Goal: Task Accomplishment & Management: Use online tool/utility

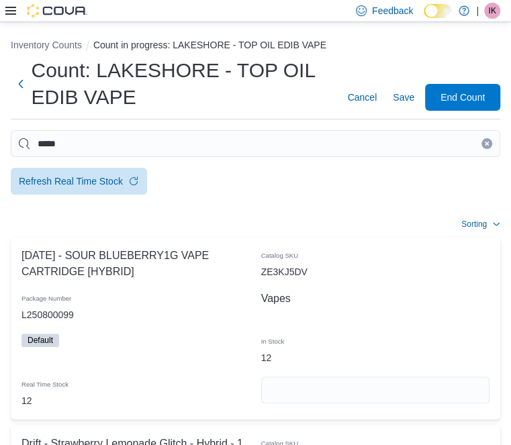
type input "*****"
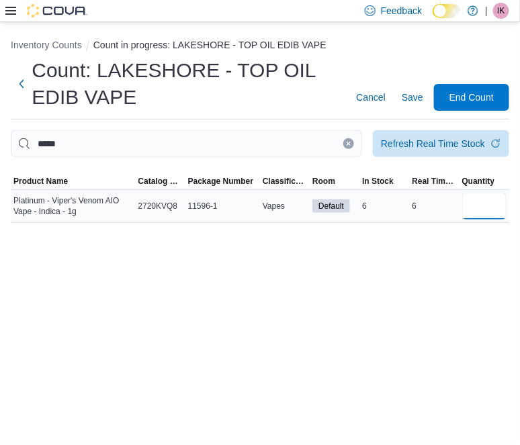
click at [480, 206] on input "number" at bounding box center [484, 206] width 44 height 27
type input "*"
drag, startPoint x: 333, startPoint y: 149, endPoint x: 200, endPoint y: 143, distance: 133.2
click at [343, 149] on button "Clear input" at bounding box center [348, 143] width 11 height 11
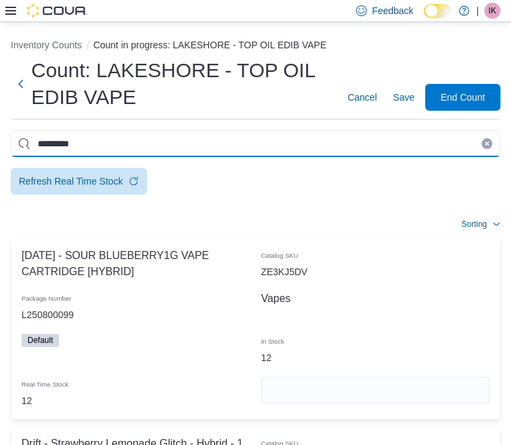
type input "*********"
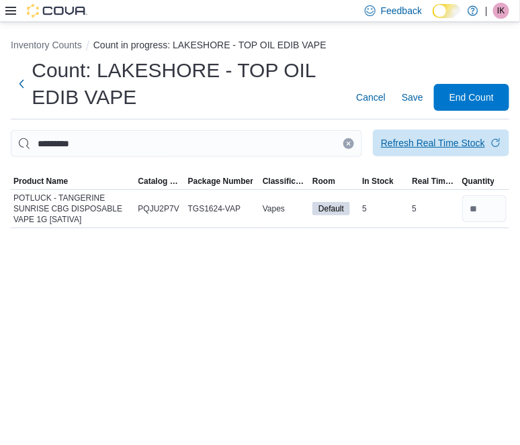
click at [426, 149] on div "Refresh Real Time Stock" at bounding box center [433, 142] width 104 height 13
click at [499, 215] on input "number" at bounding box center [484, 209] width 44 height 27
drag, startPoint x: 407, startPoint y: 296, endPoint x: 395, endPoint y: 267, distance: 30.4
click at [404, 296] on div "Inventory Counts Count in progress: LAKESHORE - TOP OIL EDIB VAPE Count: LAKESH…" at bounding box center [260, 233] width 520 height 423
click at [346, 146] on icon "Clear input" at bounding box center [348, 143] width 5 height 5
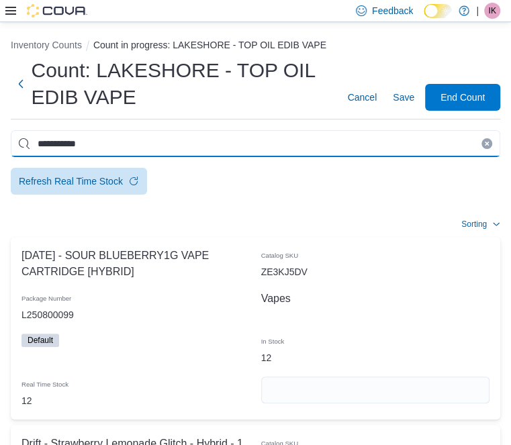
type input "**********"
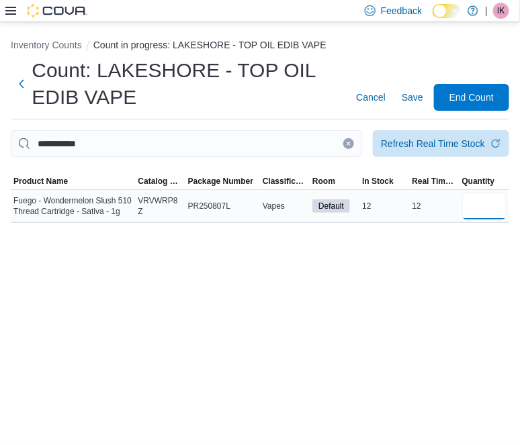
click at [498, 215] on input "number" at bounding box center [484, 206] width 44 height 27
type input "**"
click at [343, 144] on button "Clear input" at bounding box center [348, 143] width 11 height 11
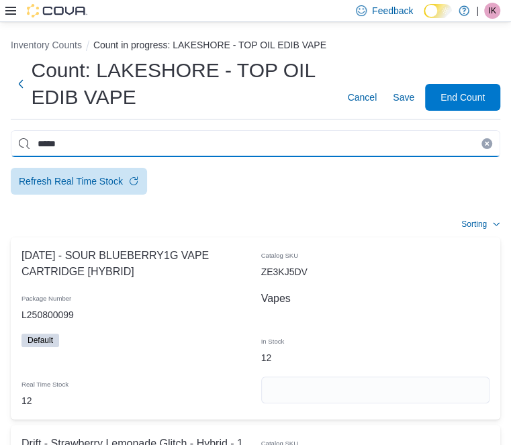
type input "*****"
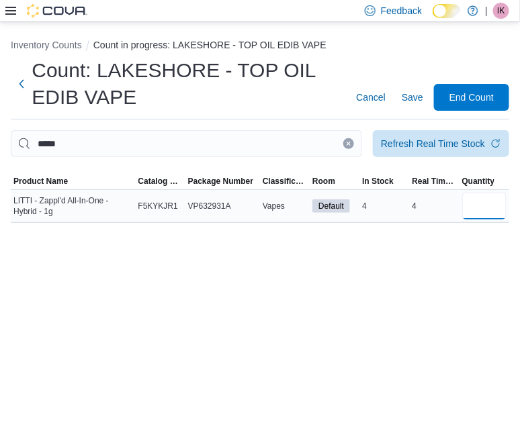
click at [484, 198] on input "number" at bounding box center [484, 206] width 44 height 27
type input "*"
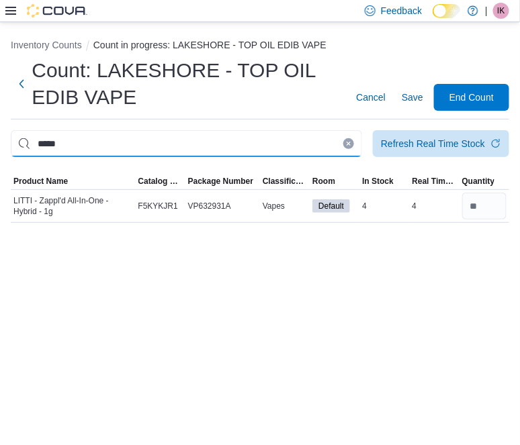
click at [333, 142] on input "*****" at bounding box center [186, 143] width 351 height 27
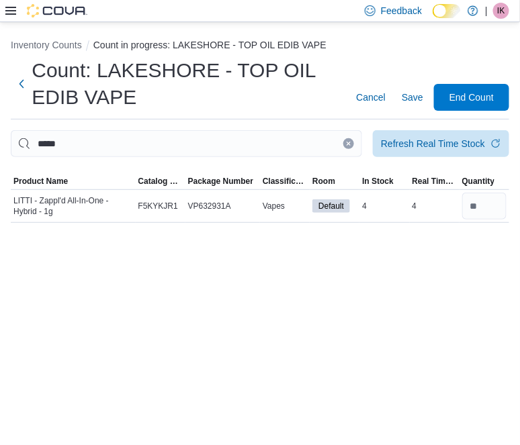
click at [343, 143] on button "Clear input" at bounding box center [348, 143] width 11 height 11
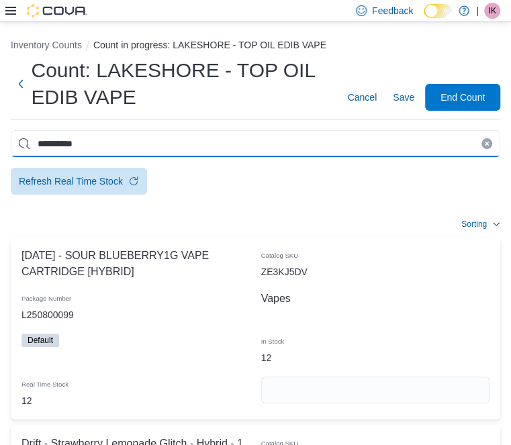
type input "**********"
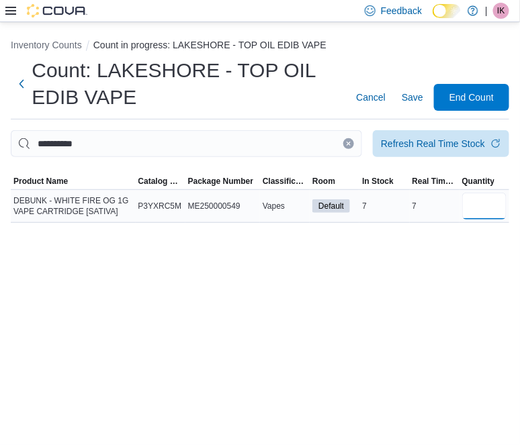
click at [497, 216] on input "number" at bounding box center [484, 206] width 44 height 27
type input "*"
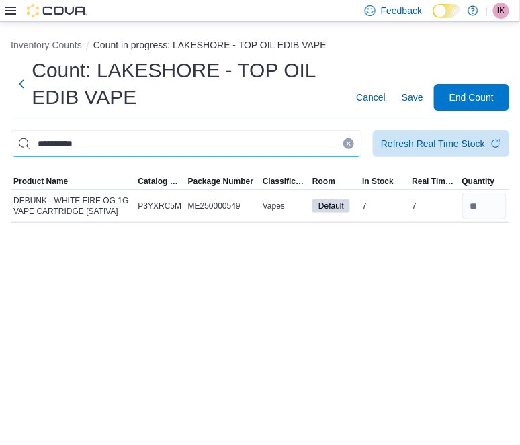
drag, startPoint x: 336, startPoint y: 142, endPoint x: 328, endPoint y: 146, distance: 9.0
click at [335, 142] on input "**********" at bounding box center [186, 143] width 351 height 27
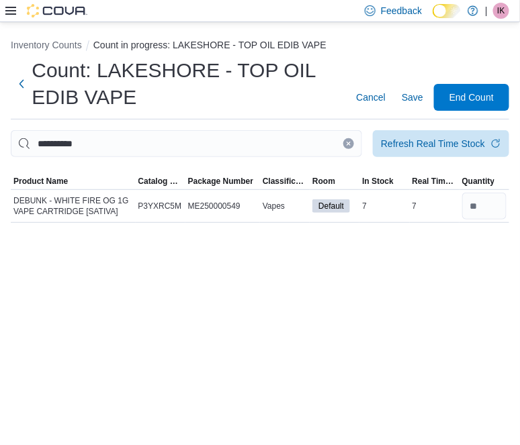
click at [346, 145] on icon "Clear input" at bounding box center [348, 143] width 5 height 5
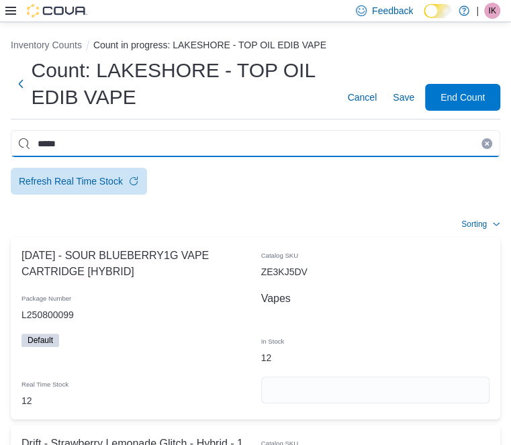
type input "*****"
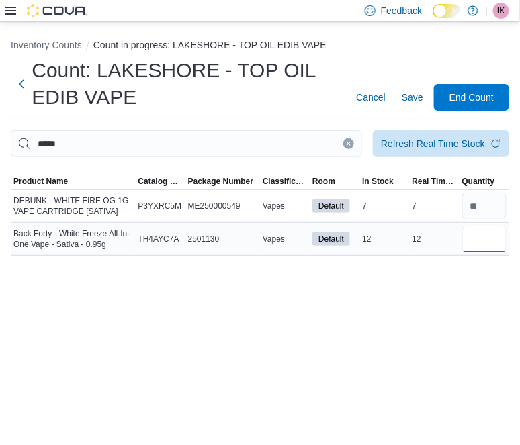
click at [499, 250] on input "number" at bounding box center [484, 239] width 44 height 27
type input "**"
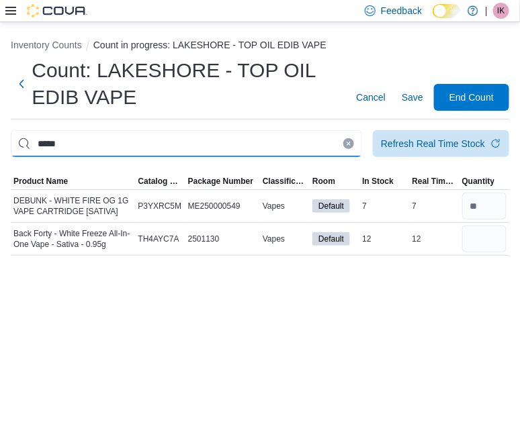
click at [328, 136] on input "*****" at bounding box center [186, 143] width 351 height 27
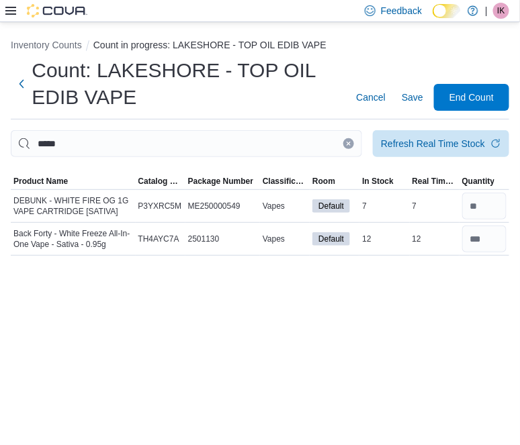
click at [343, 142] on button "Clear input" at bounding box center [348, 143] width 11 height 11
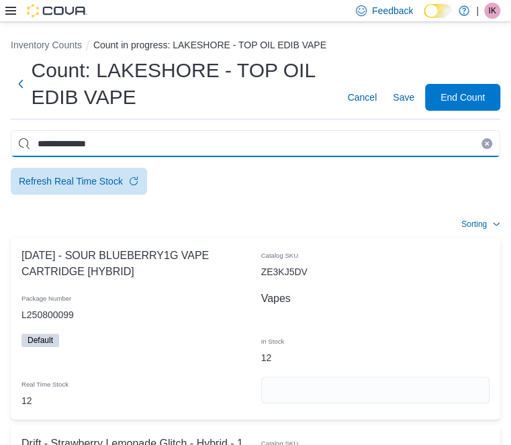
type input "**********"
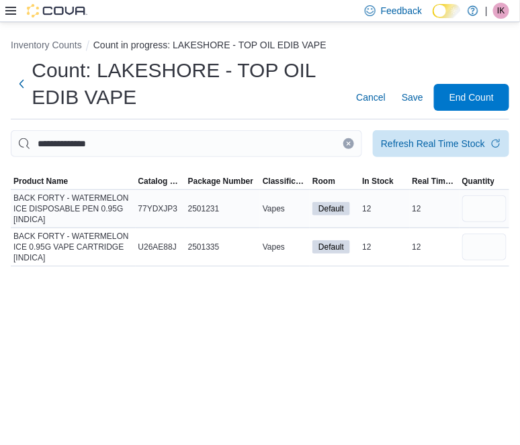
click at [498, 199] on td at bounding box center [485, 209] width 50 height 38
click at [488, 220] on input "number" at bounding box center [484, 209] width 44 height 27
type input "**"
click at [496, 253] on input "number" at bounding box center [484, 247] width 44 height 27
type input "**"
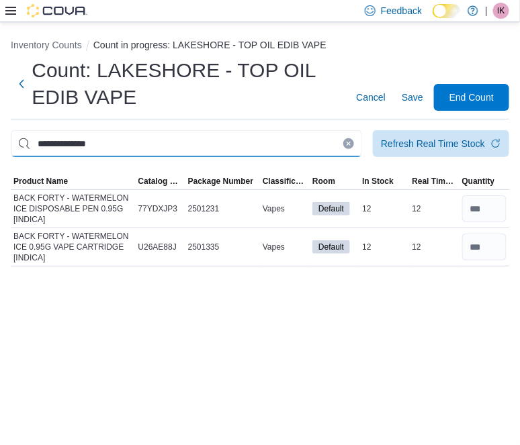
click at [325, 142] on div "**********" at bounding box center [186, 143] width 351 height 27
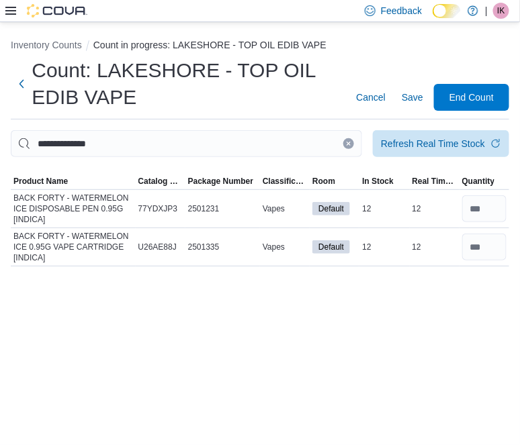
click at [343, 149] on button "Clear input" at bounding box center [348, 143] width 11 height 11
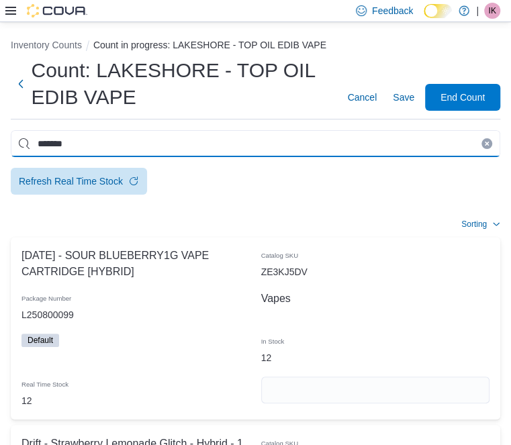
type input "*******"
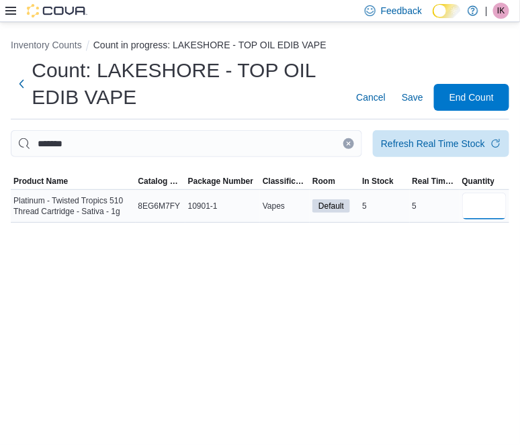
click at [473, 216] on input "number" at bounding box center [484, 206] width 44 height 27
type input "*"
click at [343, 149] on button "Clear input" at bounding box center [348, 143] width 11 height 11
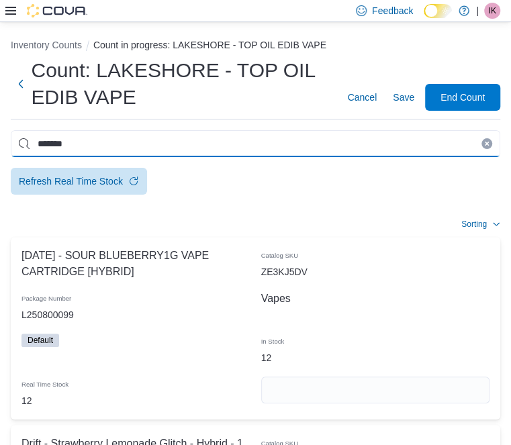
type input "*******"
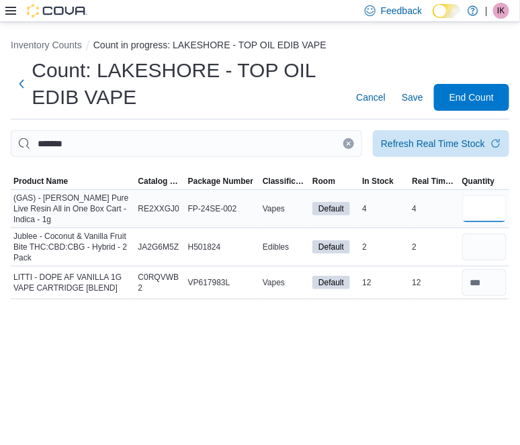
drag, startPoint x: 489, startPoint y: 200, endPoint x: 489, endPoint y: 210, distance: 9.4
click at [488, 200] on input "number" at bounding box center [484, 209] width 44 height 27
type input "*"
click at [501, 225] on div at bounding box center [485, 209] width 50 height 32
click at [501, 239] on input "number" at bounding box center [484, 247] width 44 height 27
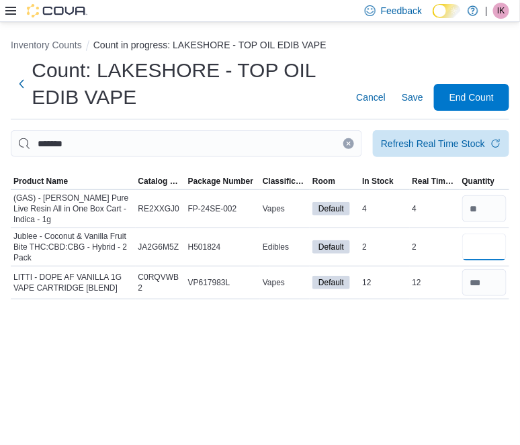
type input "*"
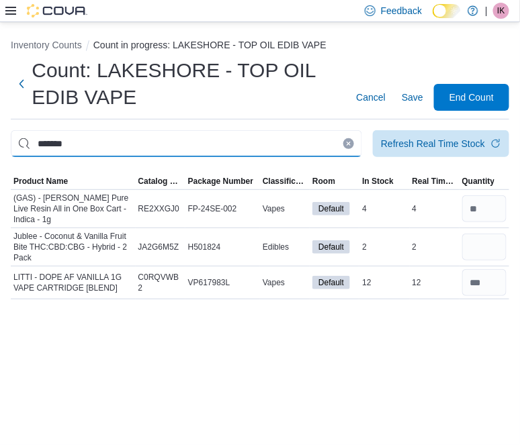
click at [333, 155] on input "*******" at bounding box center [186, 143] width 351 height 27
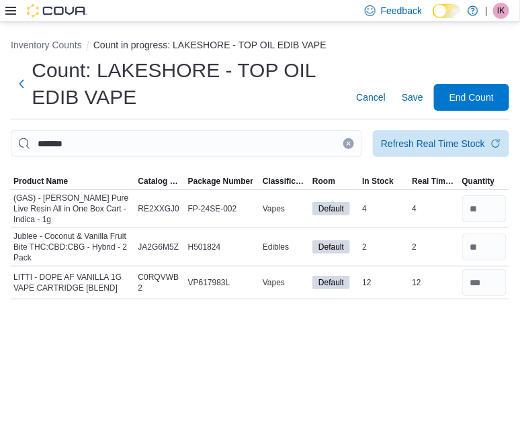
drag, startPoint x: 329, startPoint y: 146, endPoint x: 302, endPoint y: 145, distance: 27.6
click at [346, 146] on icon "Clear input" at bounding box center [348, 143] width 5 height 5
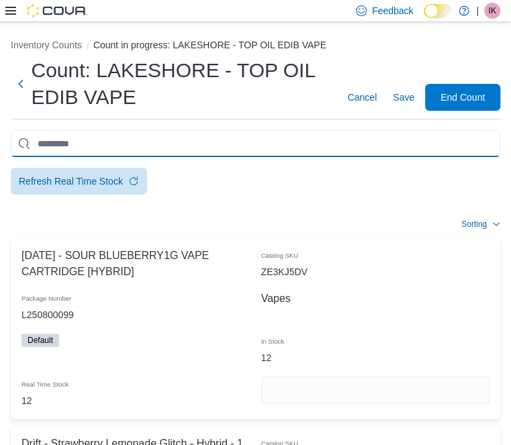
click at [302, 145] on input "This is a search bar. After typing your query, hit enter to filter the results …" at bounding box center [256, 143] width 490 height 27
type input "*******"
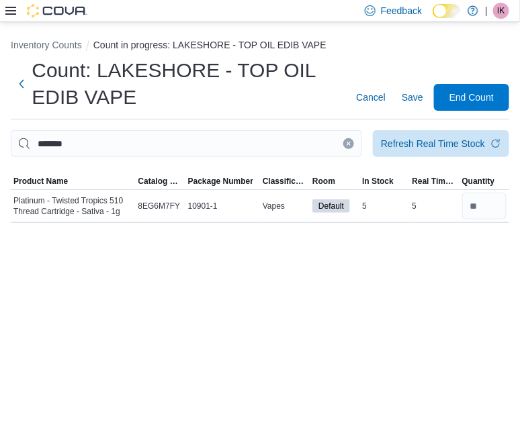
click at [343, 149] on button "Clear input" at bounding box center [348, 143] width 11 height 11
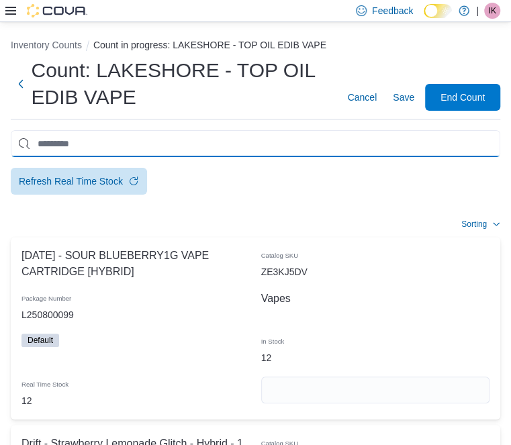
click at [326, 151] on input "This is a search bar. After typing your query, hit enter to filter the results …" at bounding box center [256, 143] width 490 height 27
type input "*******"
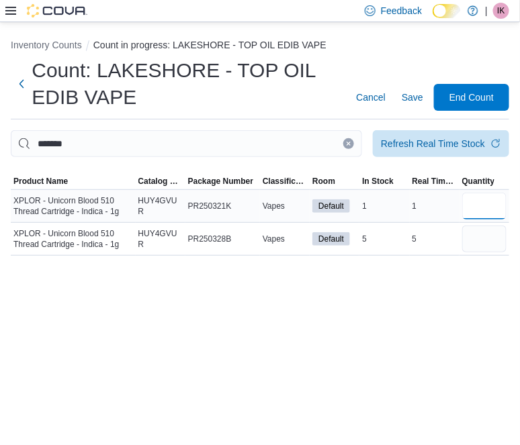
click at [462, 211] on input "number" at bounding box center [484, 206] width 44 height 27
type input "*"
click at [476, 247] on input "number" at bounding box center [484, 239] width 44 height 27
type input "*"
click at [346, 144] on icon "Clear input" at bounding box center [348, 143] width 5 height 5
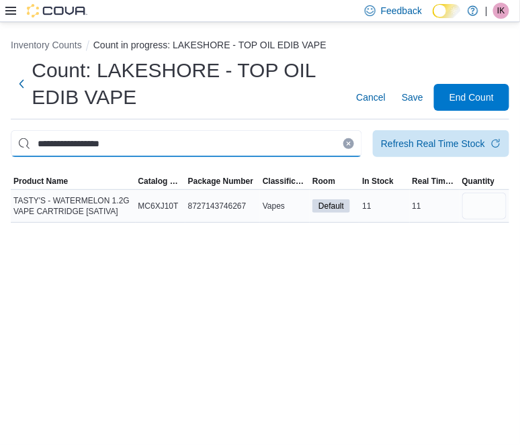
type input "**********"
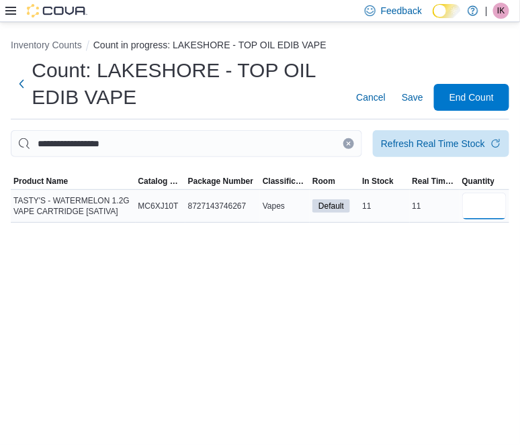
click at [490, 220] on input "number" at bounding box center [484, 206] width 44 height 27
type input "**"
click at [346, 146] on icon "Clear input" at bounding box center [348, 143] width 5 height 5
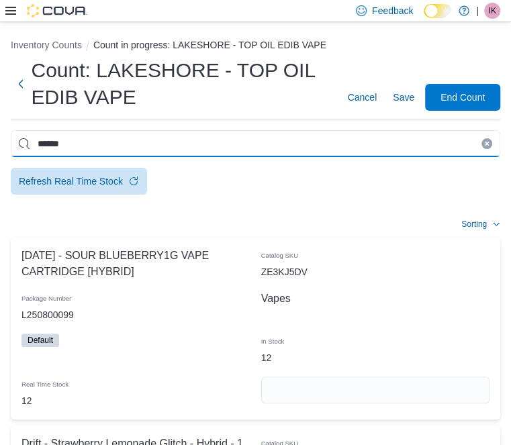
type input "******"
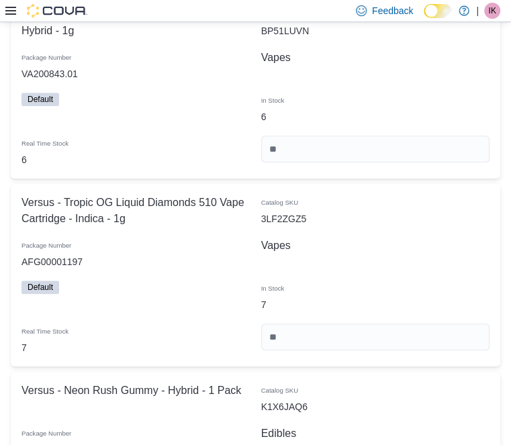
scroll to position [244, 0]
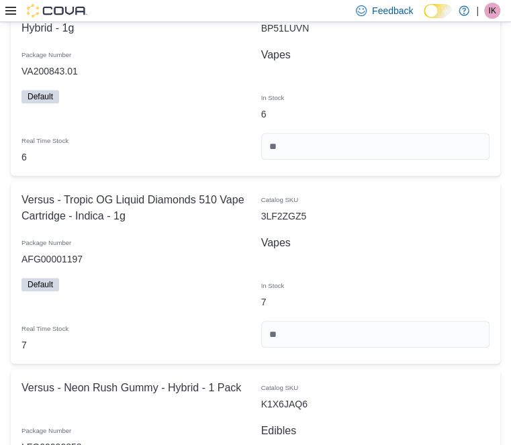
type input "*"
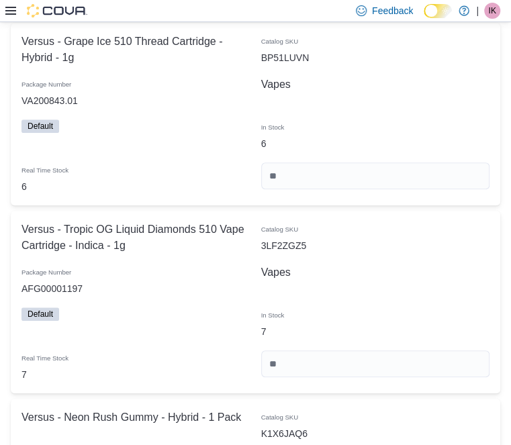
scroll to position [0, 0]
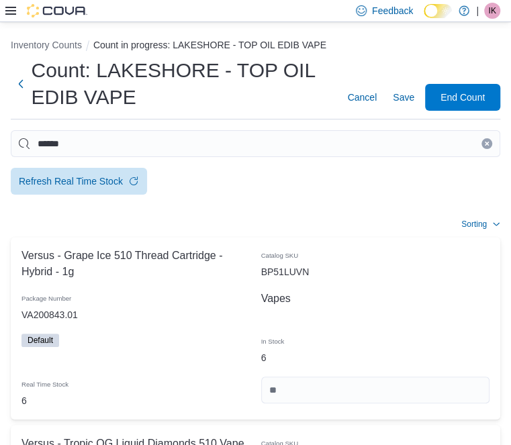
type input "*"
click at [482, 149] on button "Clear input" at bounding box center [487, 143] width 11 height 11
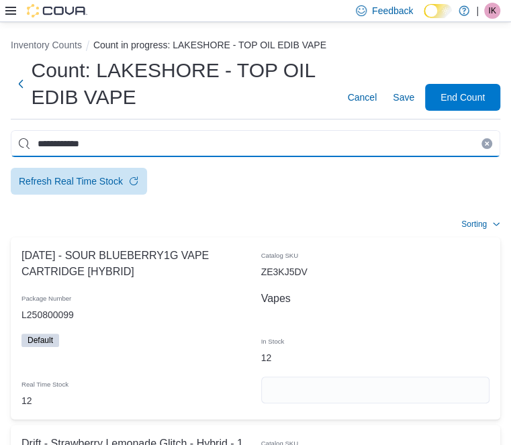
type input "**********"
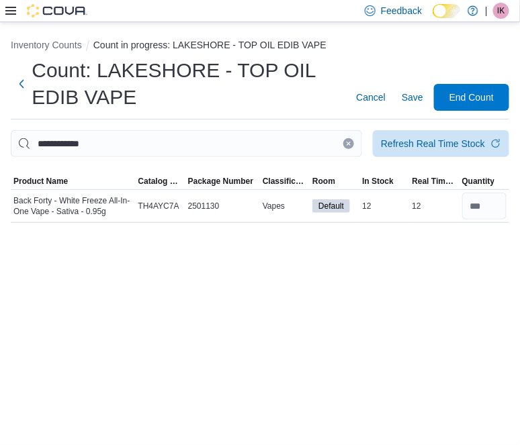
click at [346, 145] on icon "Clear input" at bounding box center [348, 143] width 5 height 5
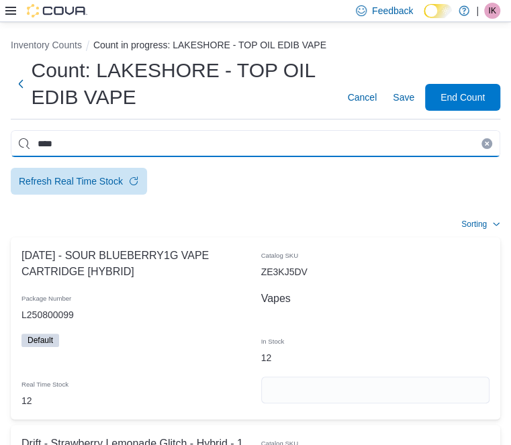
type input "****"
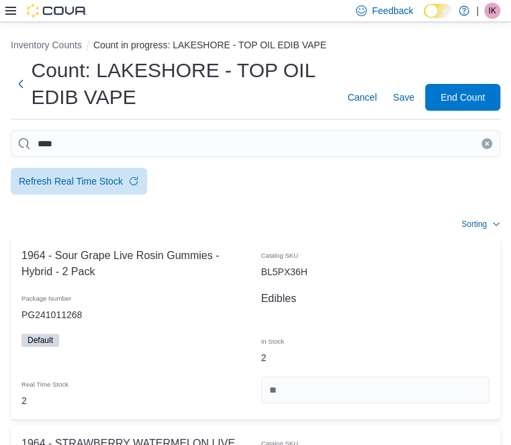
type input "**"
type input "*"
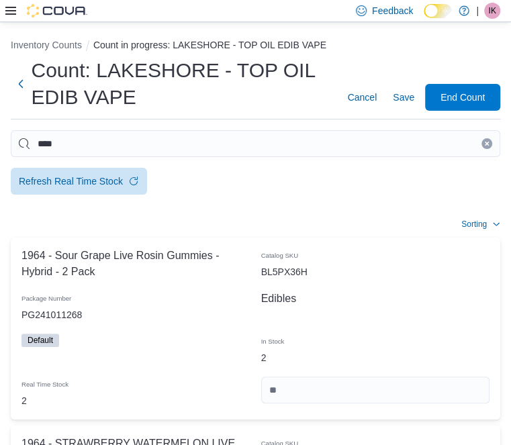
scroll to position [122, 0]
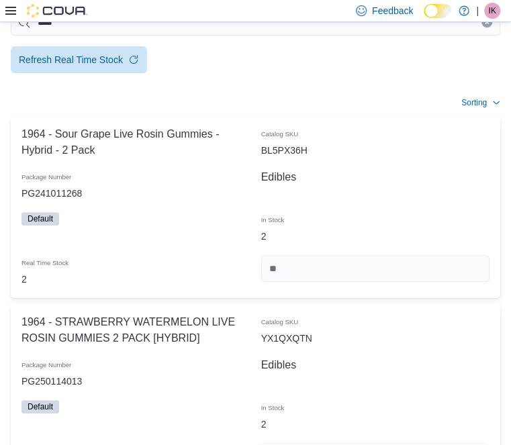
type input "*"
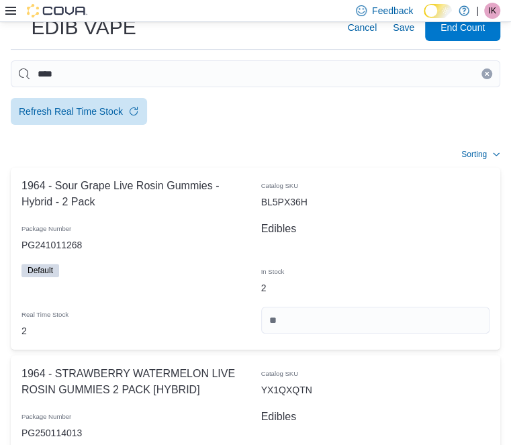
scroll to position [0, 0]
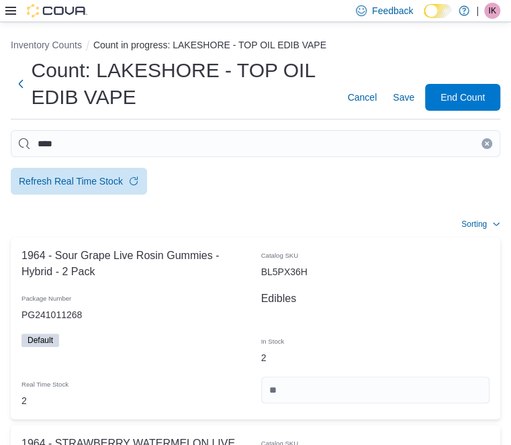
type input "**"
click at [482, 142] on button "Clear input" at bounding box center [487, 143] width 11 height 11
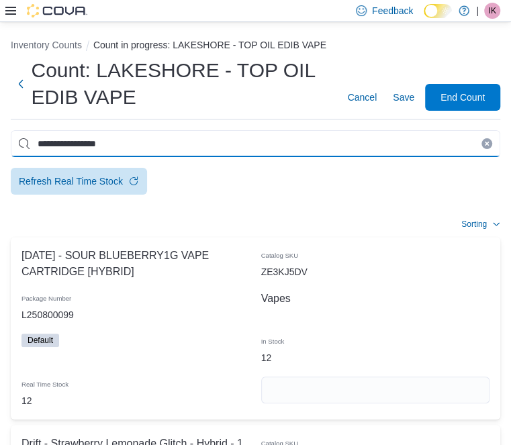
type input "**********"
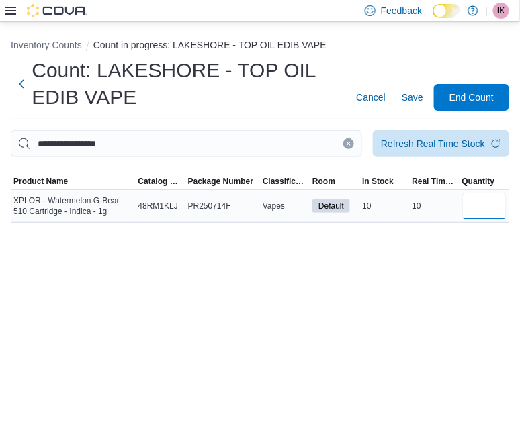
click at [488, 220] on input "number" at bounding box center [484, 206] width 44 height 27
type input "**"
click at [346, 144] on icon "Clear input" at bounding box center [348, 143] width 5 height 5
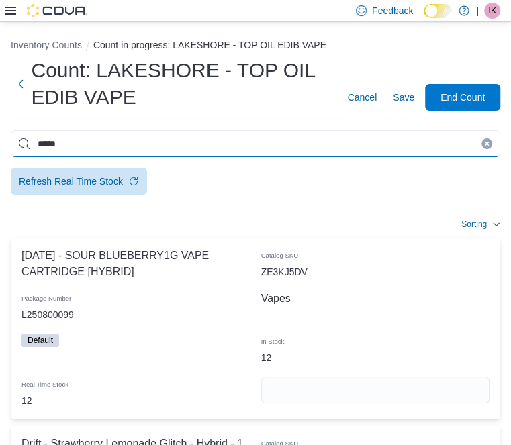
type input "*****"
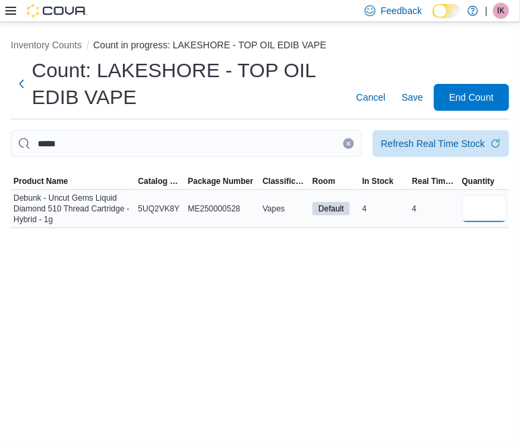
click at [487, 214] on input "number" at bounding box center [484, 209] width 44 height 27
type input "*"
click at [343, 143] on button "Clear input" at bounding box center [348, 143] width 11 height 11
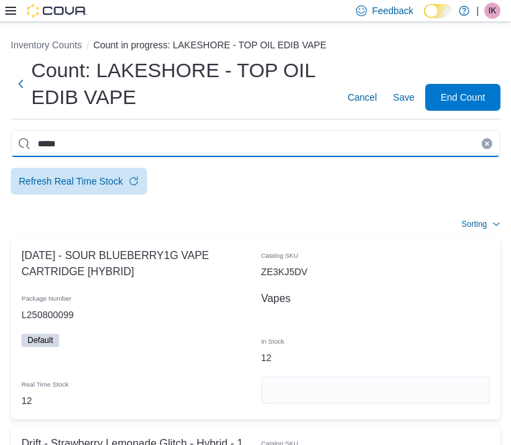
type input "*****"
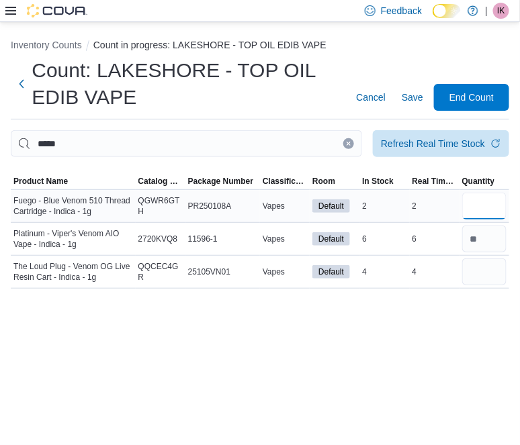
click at [472, 212] on input "number" at bounding box center [484, 206] width 44 height 27
type input "*"
drag, startPoint x: 469, startPoint y: 284, endPoint x: 490, endPoint y: 319, distance: 41.0
click at [469, 284] on input "number" at bounding box center [484, 272] width 44 height 27
type input "*"
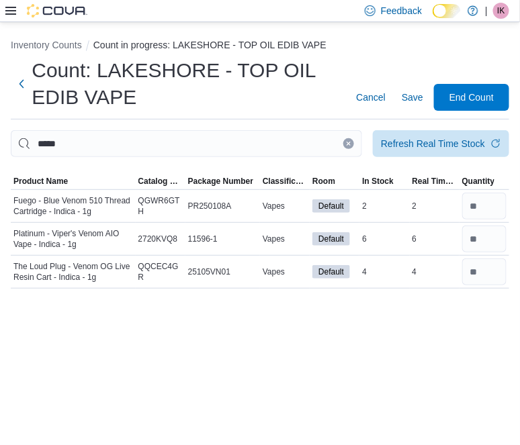
click at [346, 146] on icon "Clear input" at bounding box center [348, 143] width 5 height 5
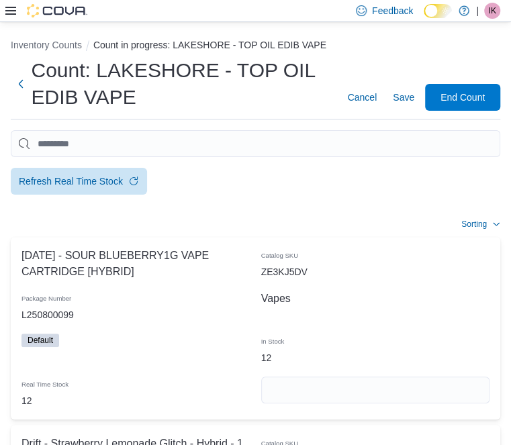
click at [0, 0] on span "Classification" at bounding box center [0, 0] width 0 height 0
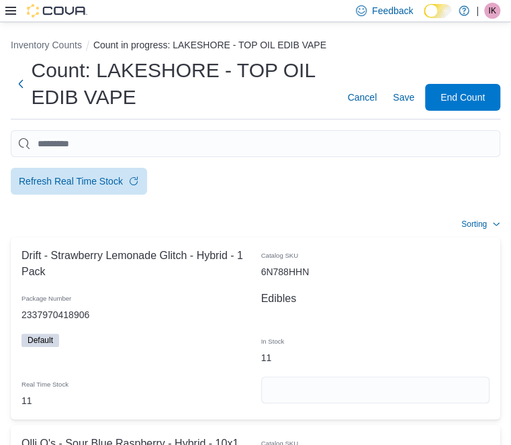
click at [0, 0] on span "Classification" at bounding box center [0, 0] width 0 height 0
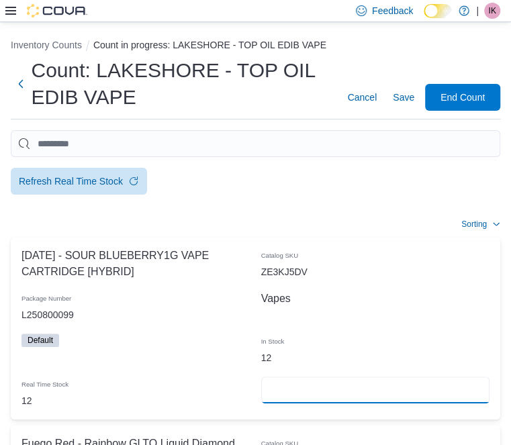
click at [482, 377] on input "number" at bounding box center [375, 390] width 229 height 27
type input "**"
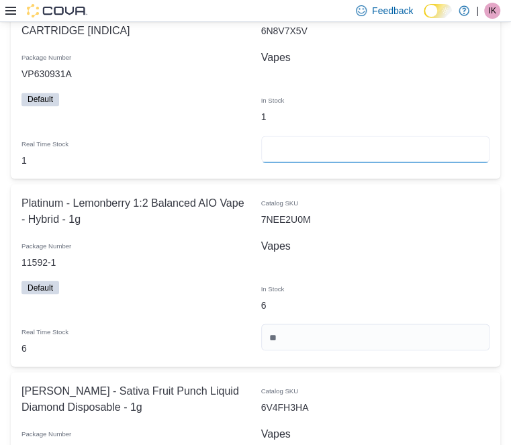
scroll to position [916, 0]
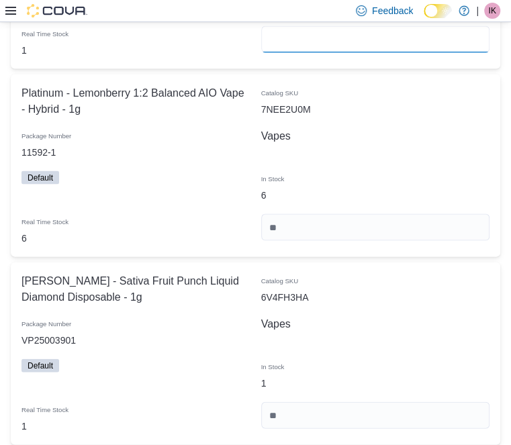
type input "*"
drag, startPoint x: 480, startPoint y: 120, endPoint x: 489, endPoint y: 183, distance: 63.9
type input "*"
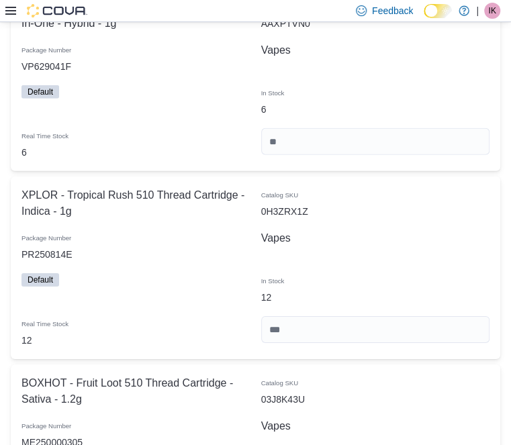
scroll to position [1404, 0]
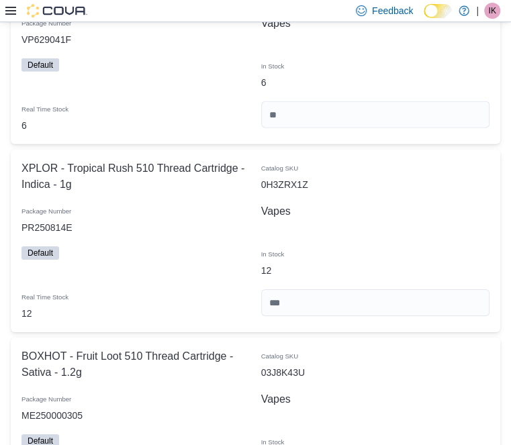
type input "*"
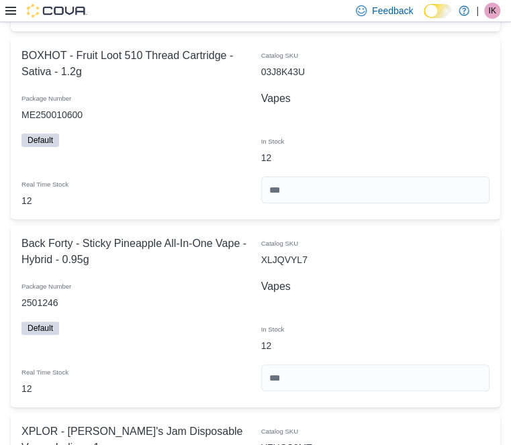
scroll to position [2016, 0]
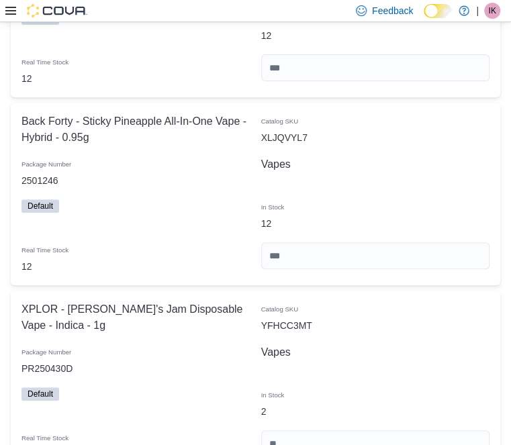
type input "*"
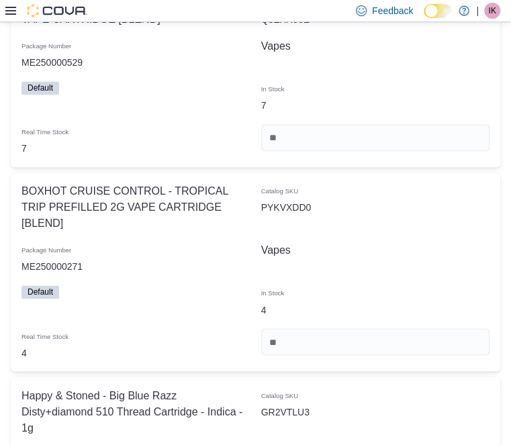
scroll to position [2565, 0]
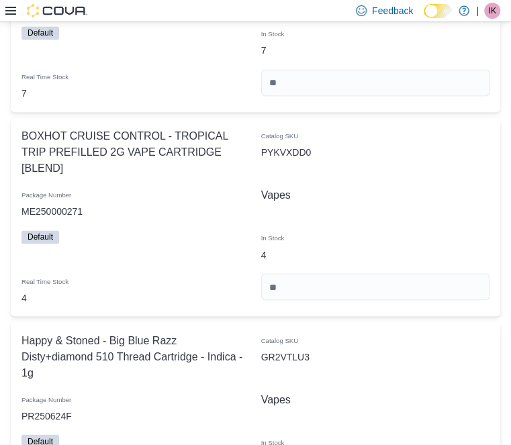
type input "*"
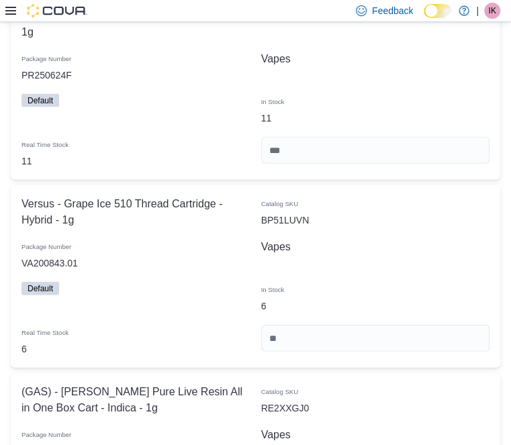
scroll to position [2993, 0]
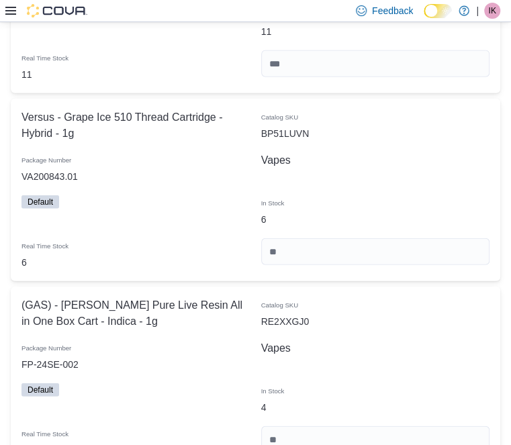
type input "**"
type input "*"
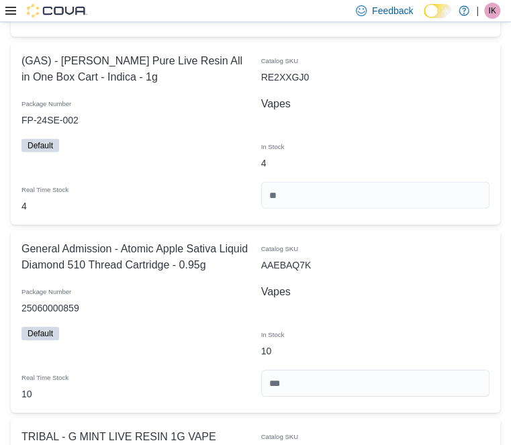
type input "*"
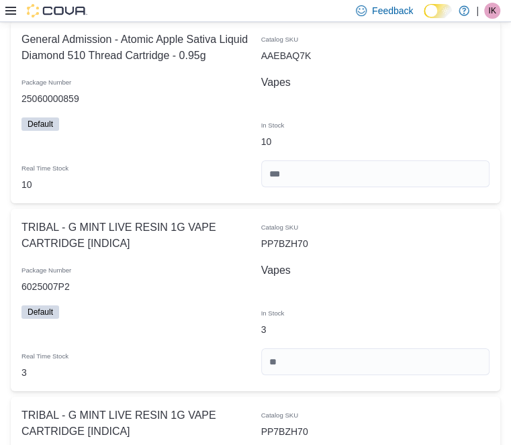
scroll to position [3481, 0]
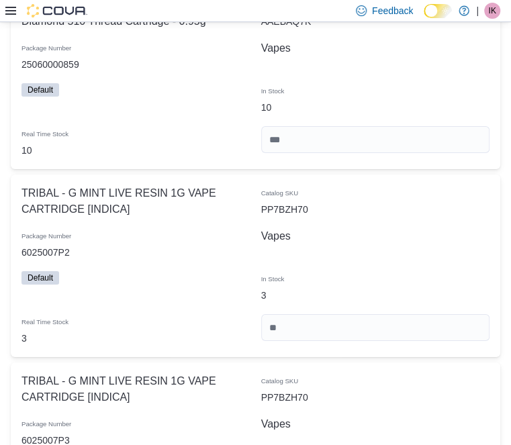
type input "*"
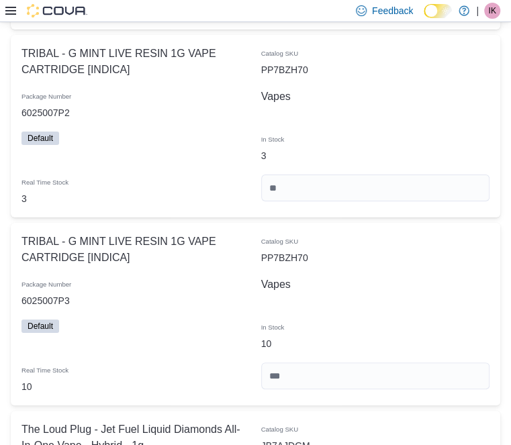
scroll to position [3665, 0]
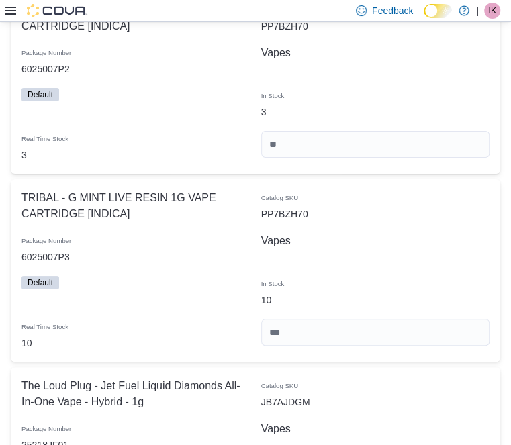
type input "*"
drag, startPoint x: 486, startPoint y: 220, endPoint x: 482, endPoint y: 214, distance: 7.7
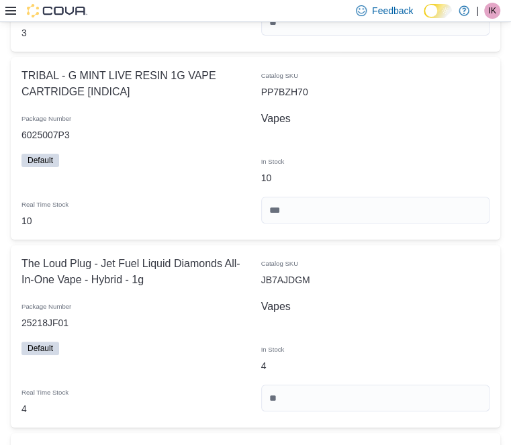
type input "*"
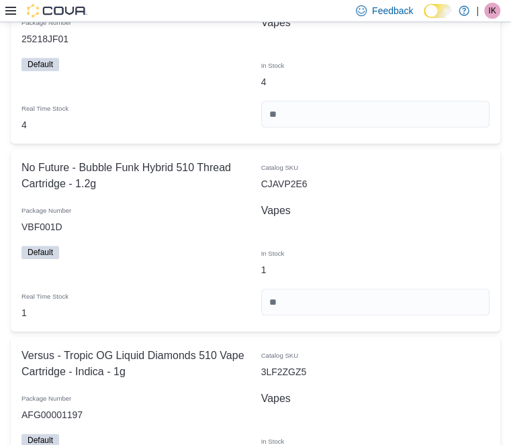
scroll to position [4092, 0]
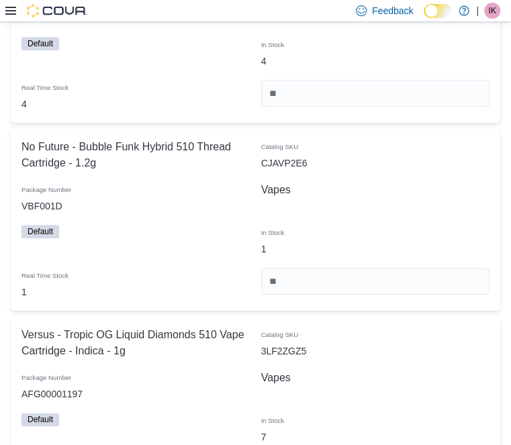
type input "*"
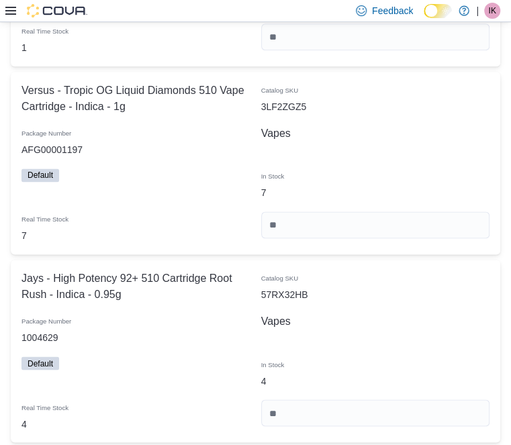
type input "*"
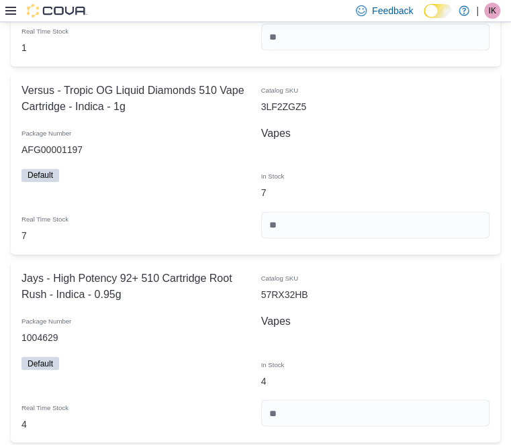
scroll to position [4520, 0]
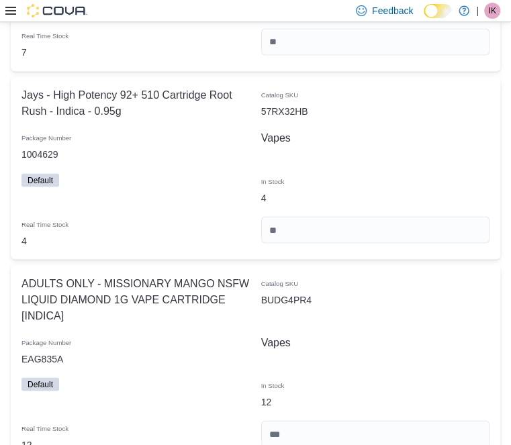
type input "*"
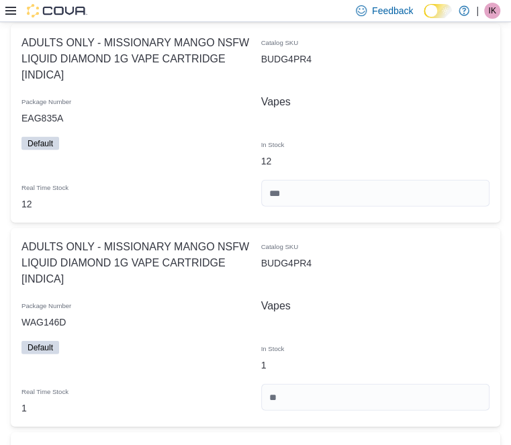
scroll to position [4764, 0]
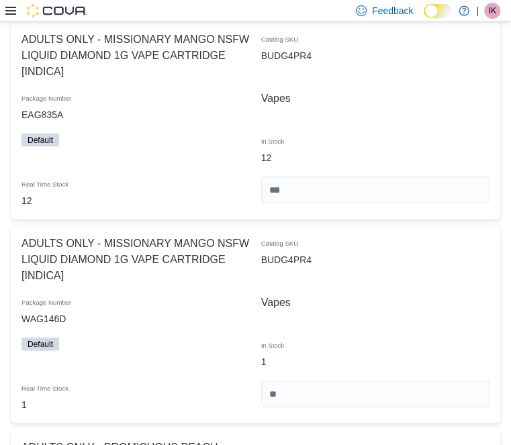
type input "*"
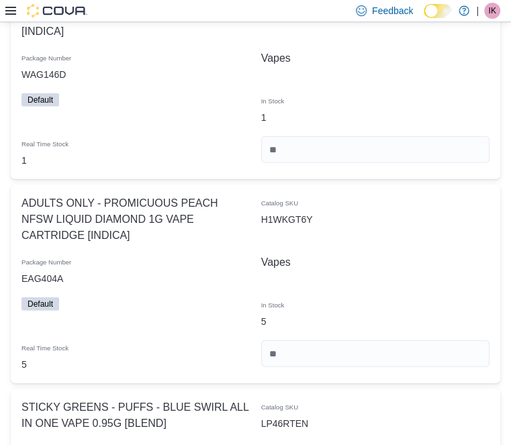
scroll to position [5192, 0]
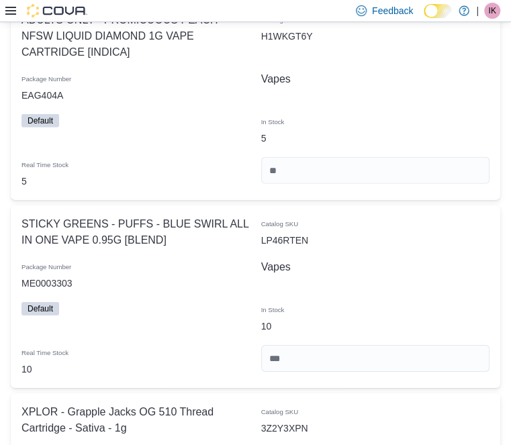
type input "**"
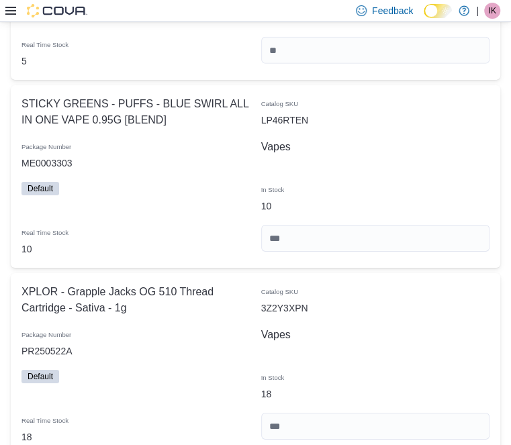
scroll to position [5314, 0]
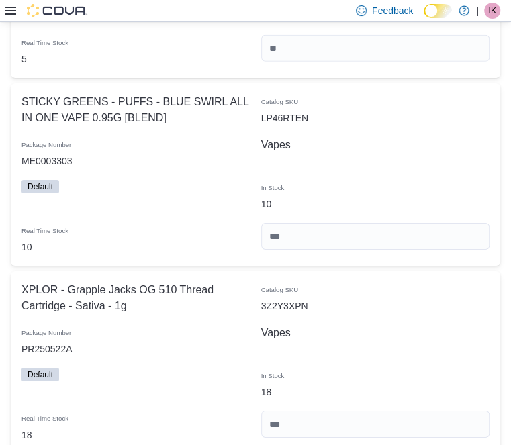
type input "*"
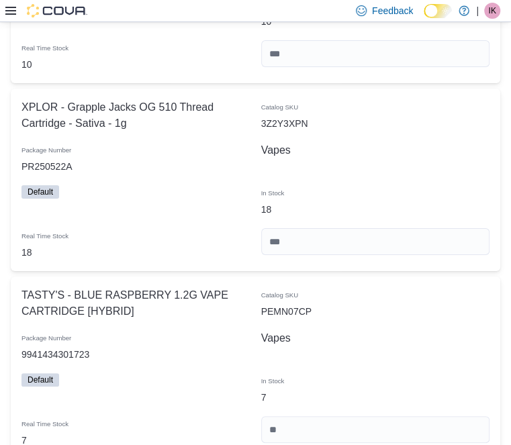
type input "*"
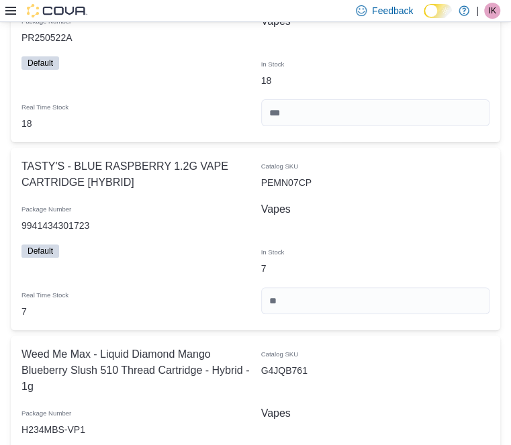
scroll to position [5680, 0]
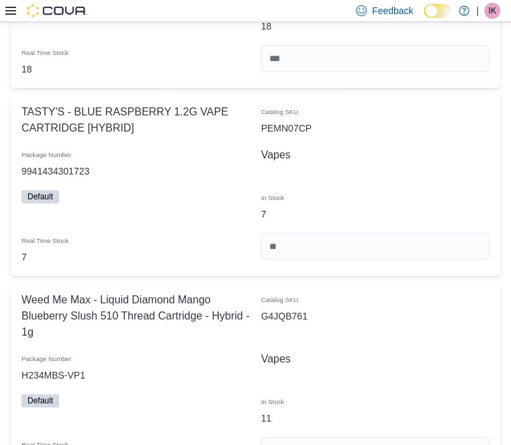
type input "*"
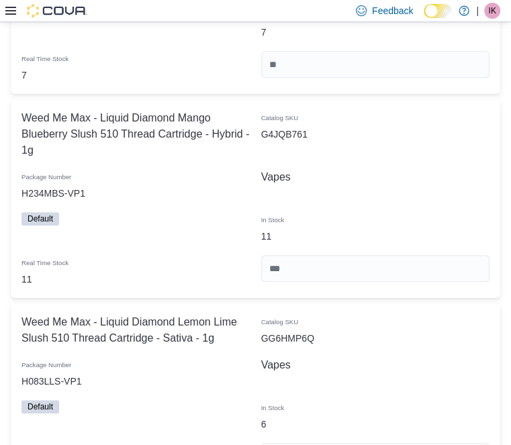
scroll to position [5864, 0]
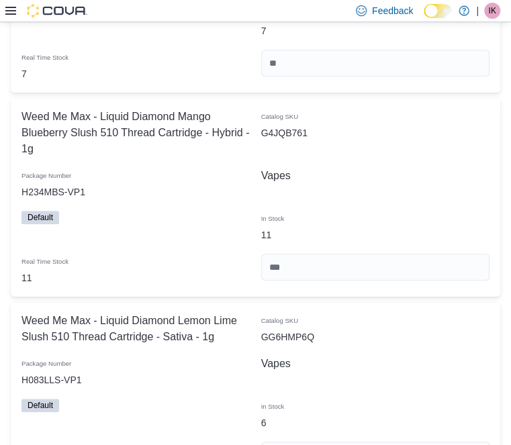
type input "*"
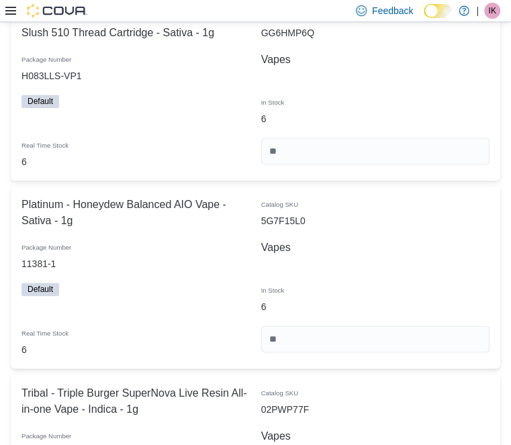
scroll to position [6169, 0]
type input "*"
drag, startPoint x: 487, startPoint y: 399, endPoint x: 486, endPoint y: 406, distance: 6.8
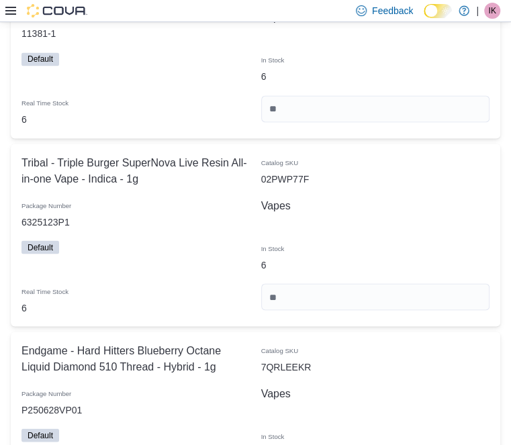
scroll to position [6413, 0]
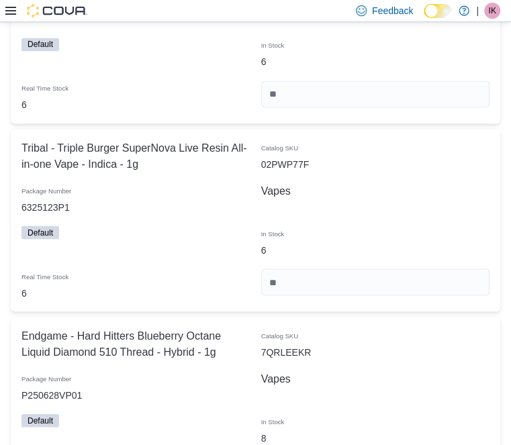
type input "*"
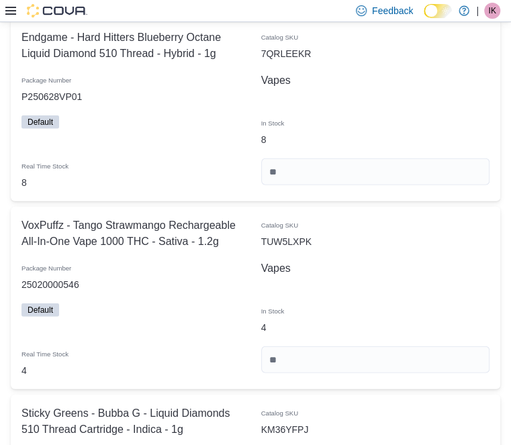
scroll to position [6719, 0]
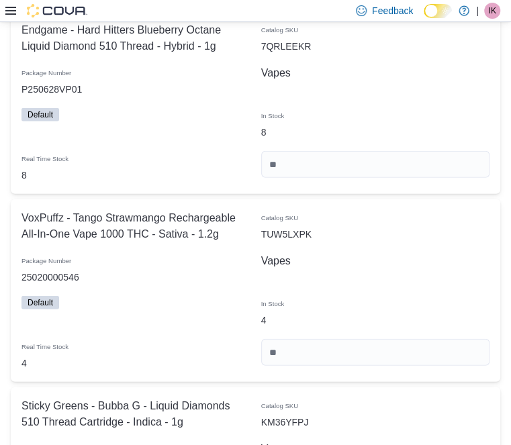
type input "*"
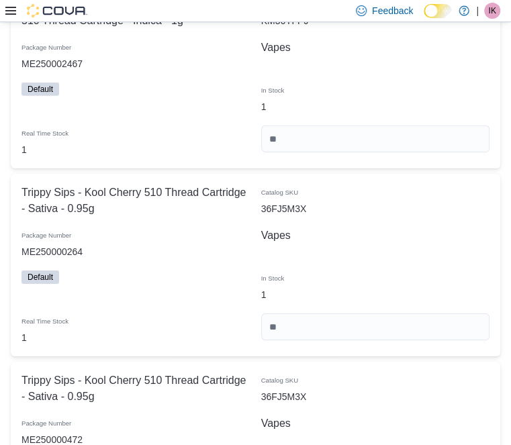
scroll to position [7208, 0]
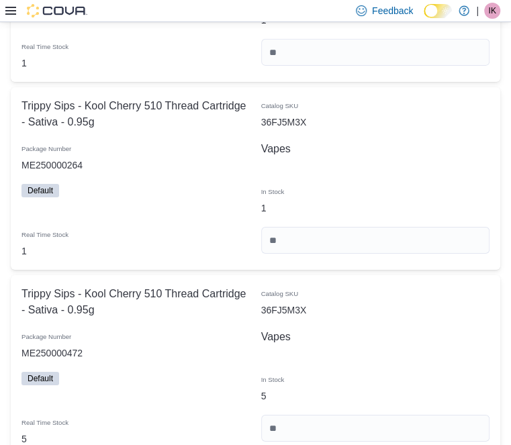
type input "*"
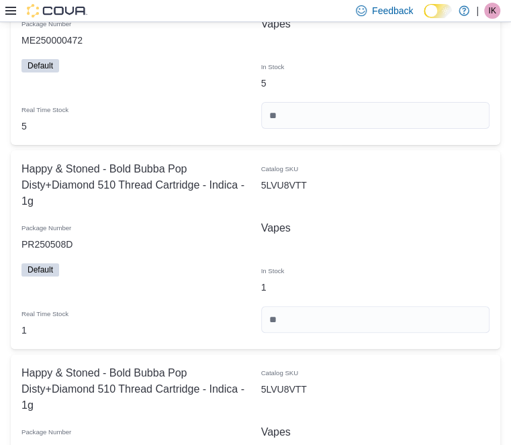
scroll to position [7574, 0]
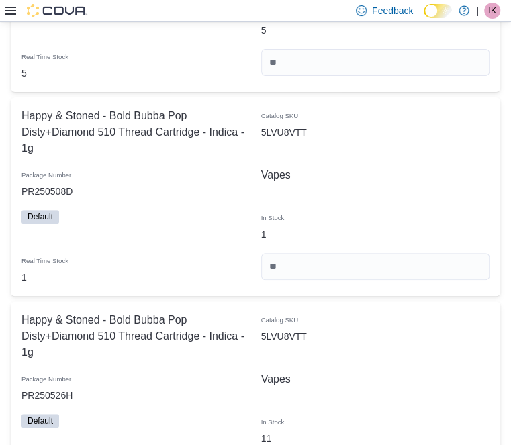
type input "*"
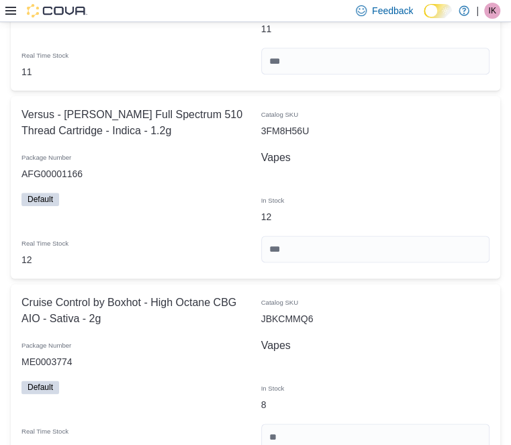
scroll to position [8002, 0]
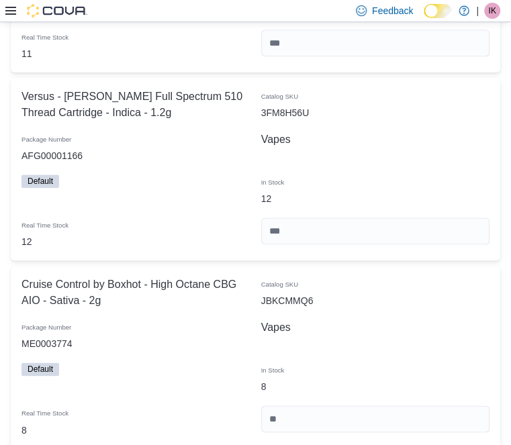
type input "*"
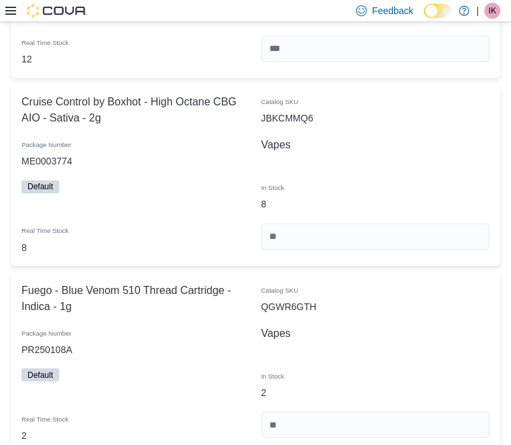
scroll to position [8307, 0]
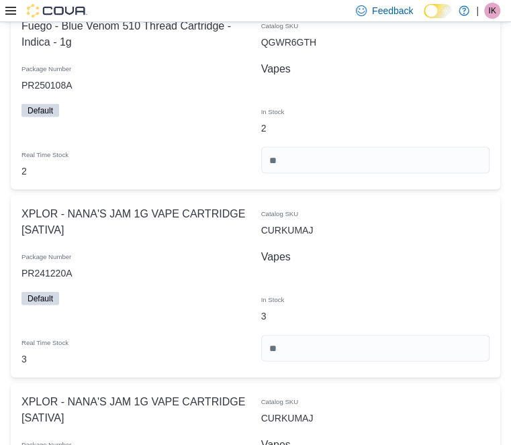
scroll to position [8551, 0]
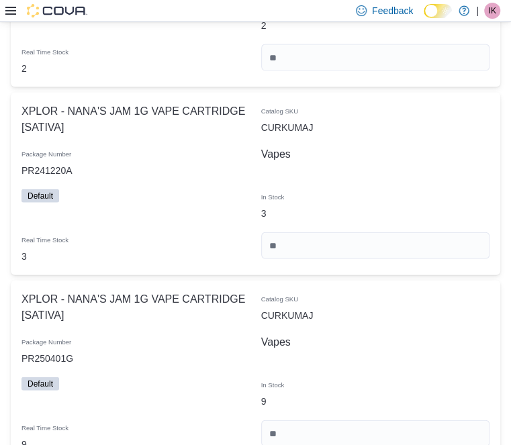
type input "**"
type input "*"
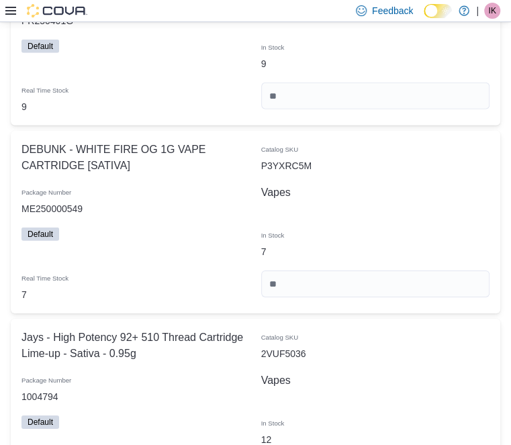
scroll to position [8918, 0]
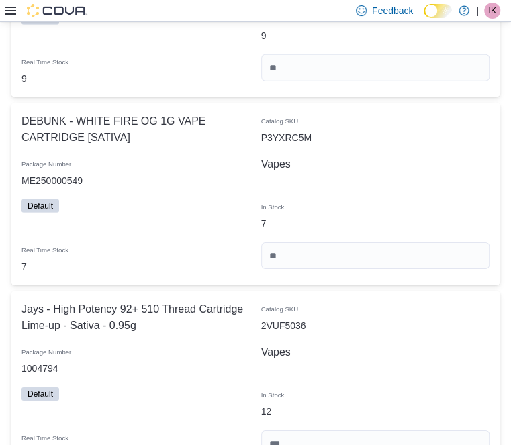
type input "*"
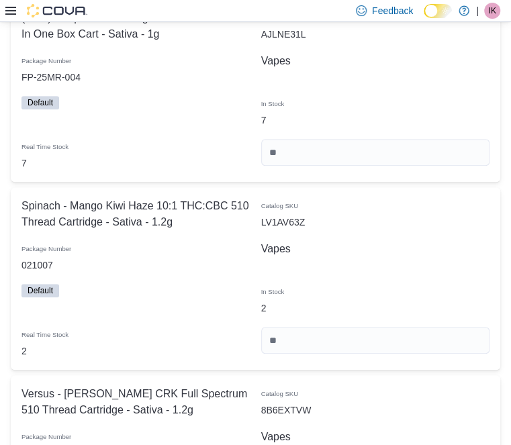
scroll to position [9651, 0]
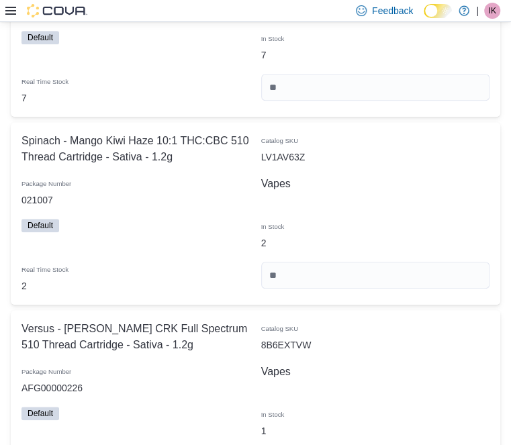
type input "*"
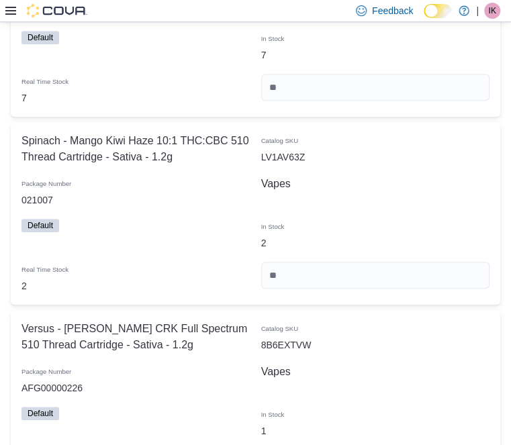
type input "*"
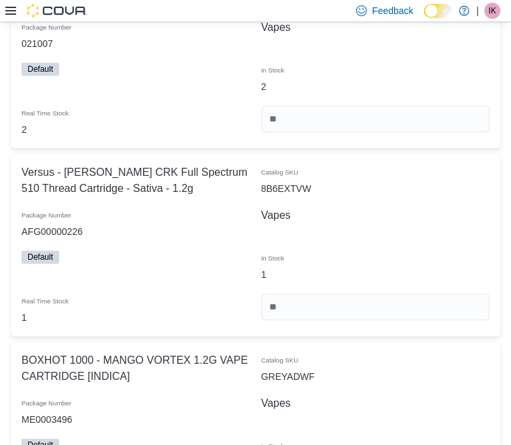
scroll to position [9834, 0]
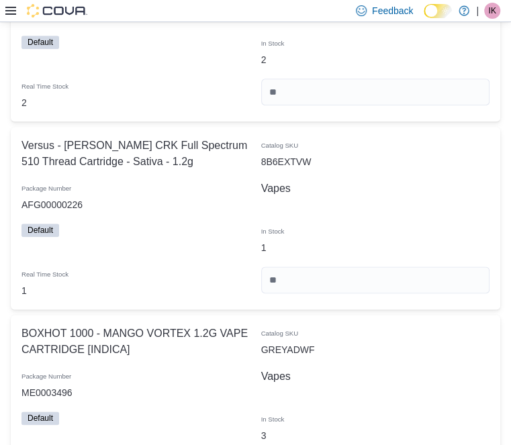
type input "**"
drag, startPoint x: 484, startPoint y: 290, endPoint x: 494, endPoint y: 304, distance: 17.0
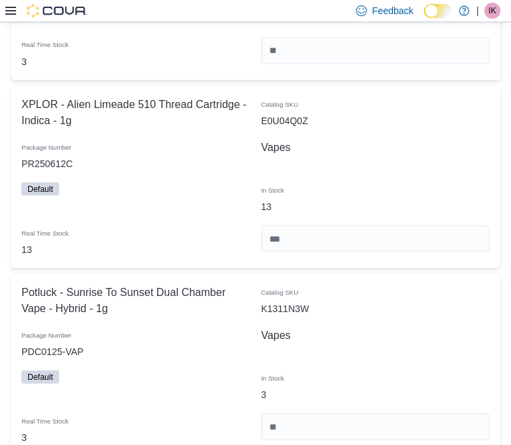
scroll to position [10322, 0]
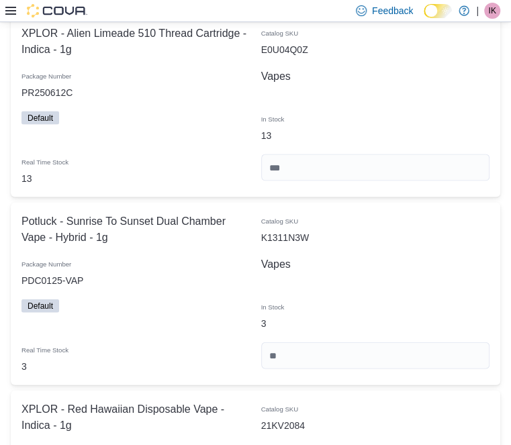
type input "*"
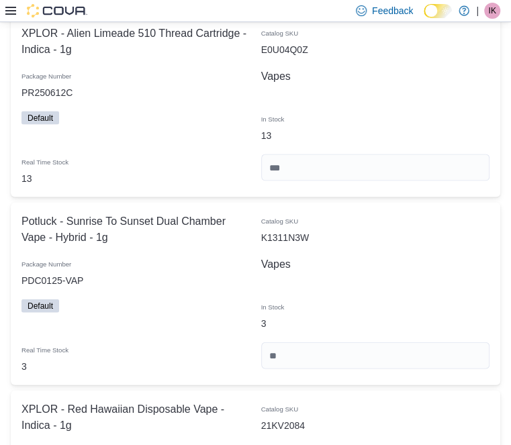
type input "*"
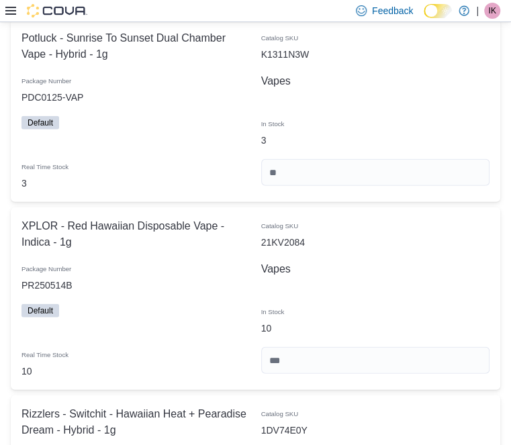
type input "*"
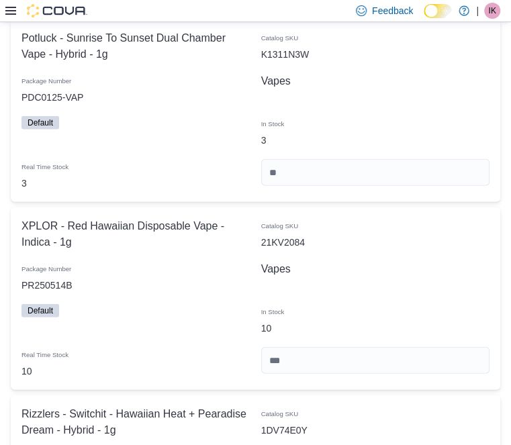
type input "*"
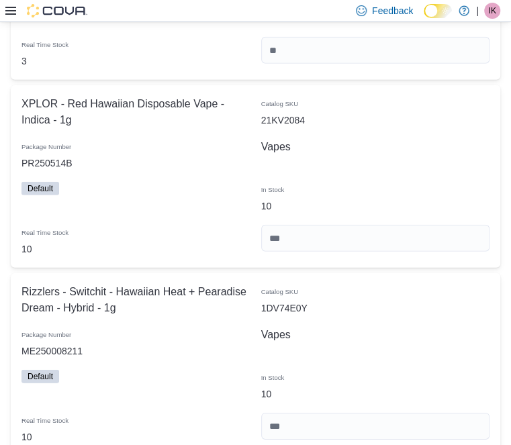
type input "*"
drag, startPoint x: 488, startPoint y: 244, endPoint x: 493, endPoint y: 226, distance: 17.9
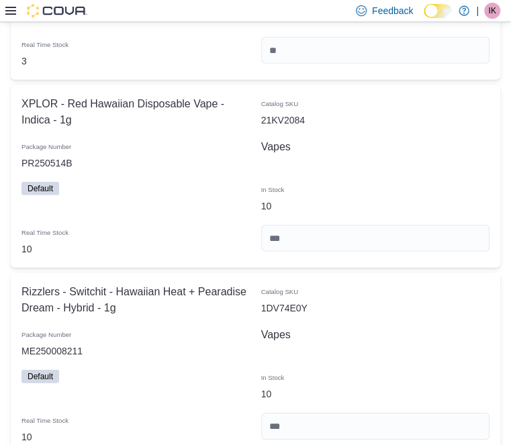
type input "*"
type input "**"
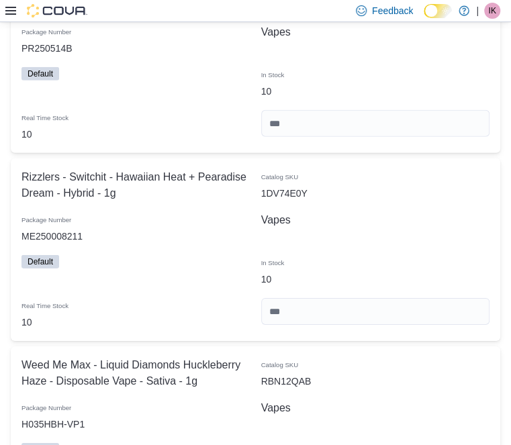
scroll to position [10750, 0]
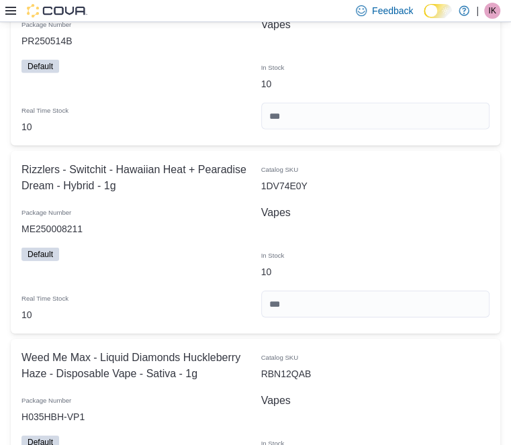
type input "**"
type input "*"
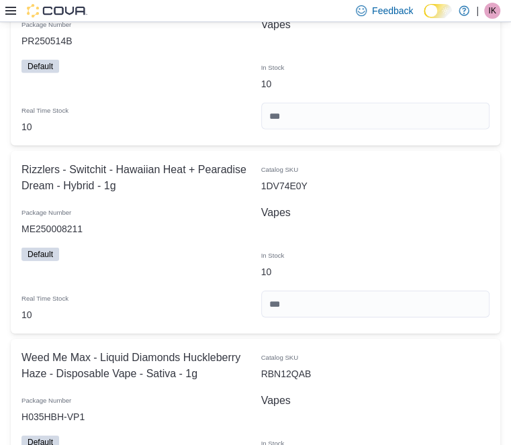
type input "*"
drag, startPoint x: 478, startPoint y: 345, endPoint x: 484, endPoint y: 324, distance: 21.5
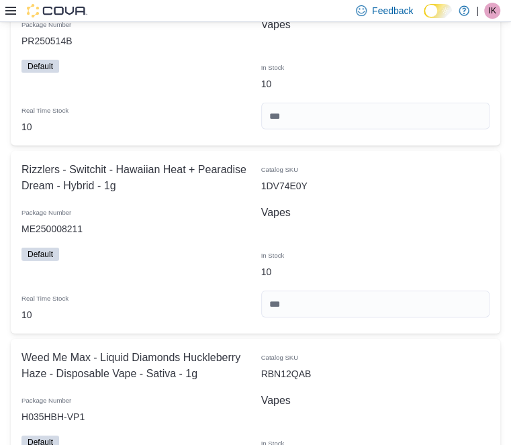
type input "*"
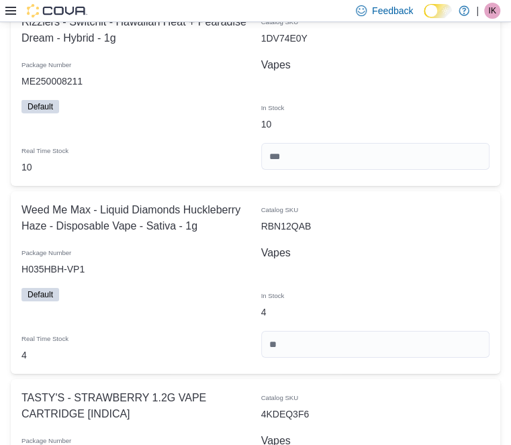
scroll to position [10933, 0]
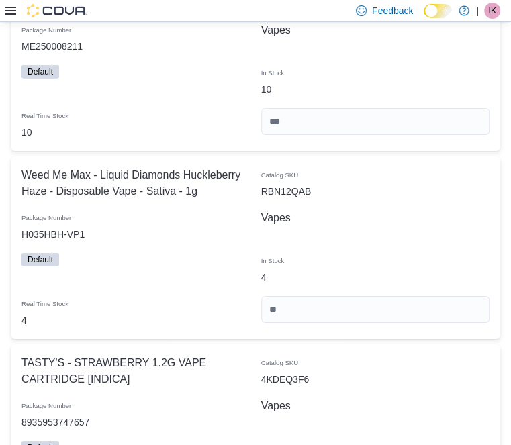
type input "**"
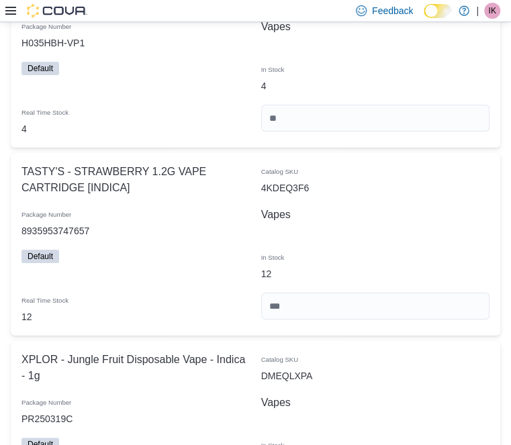
scroll to position [11056, 0]
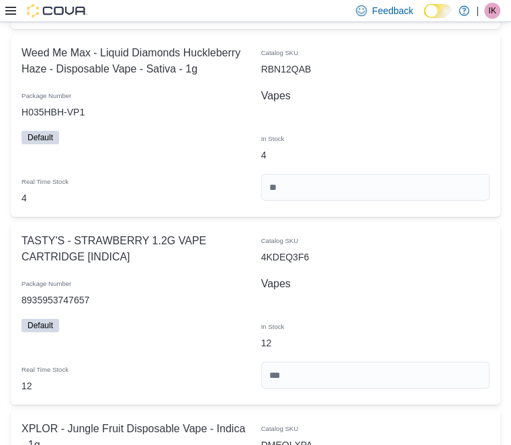
drag, startPoint x: 488, startPoint y: 235, endPoint x: 491, endPoint y: 242, distance: 7.5
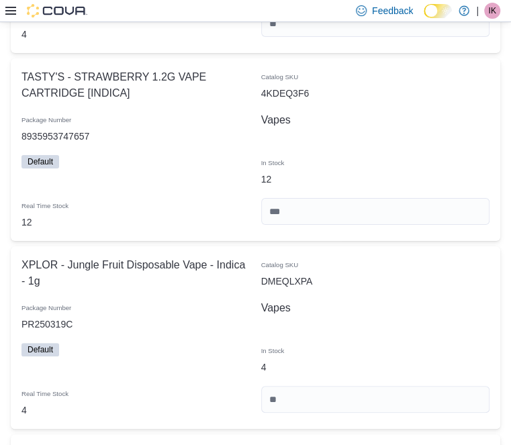
scroll to position [11117, 0]
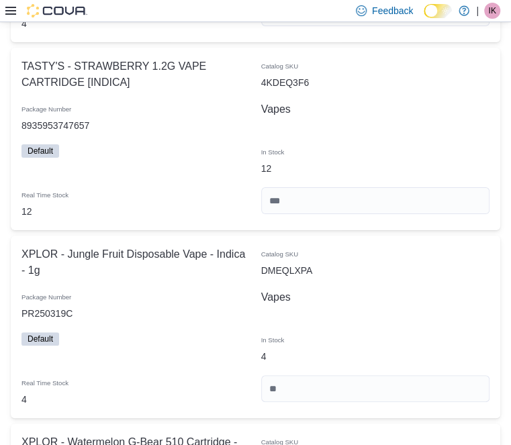
scroll to position [11361, 0]
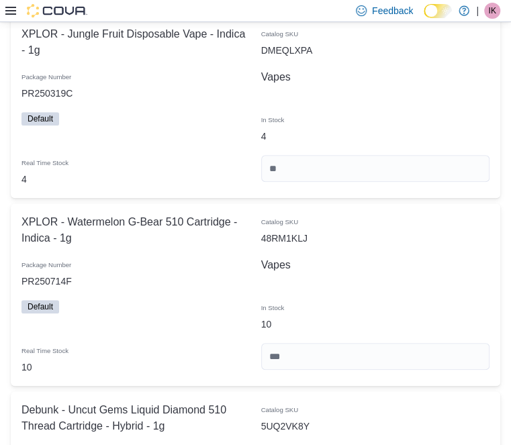
scroll to position [11666, 0]
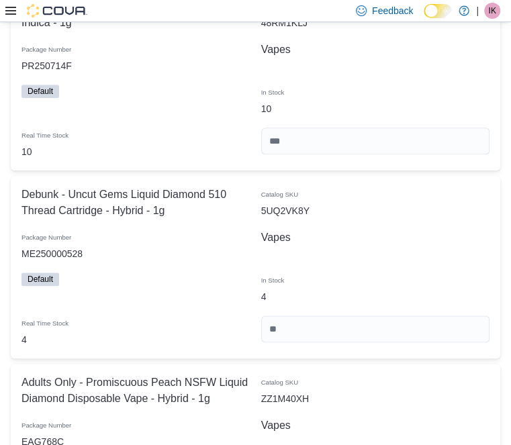
drag, startPoint x: 495, startPoint y: 394, endPoint x: 490, endPoint y: 386, distance: 9.9
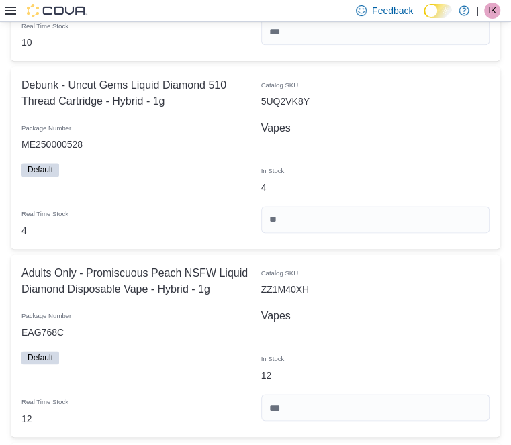
scroll to position [11911, 0]
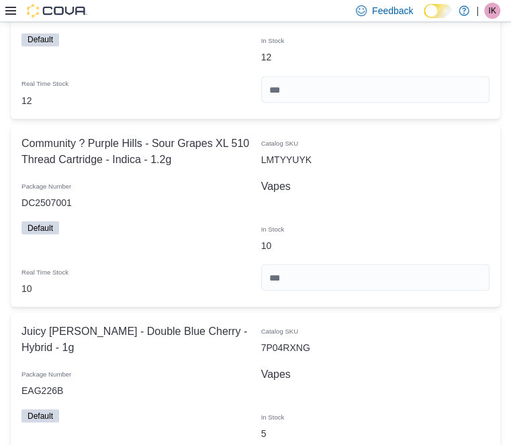
scroll to position [12155, 0]
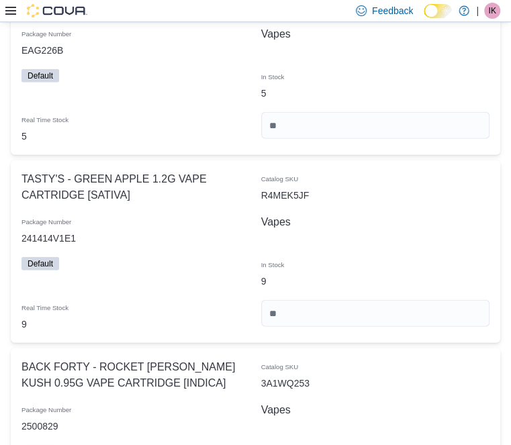
scroll to position [12487, 0]
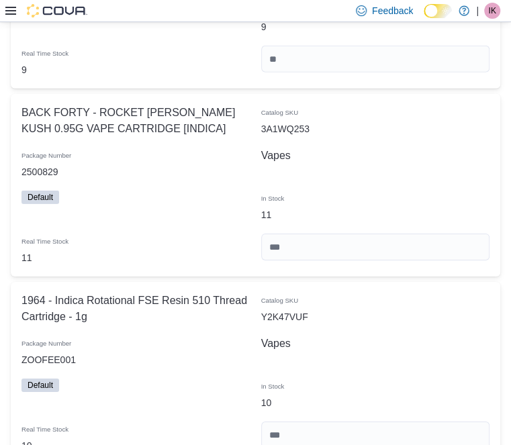
scroll to position [12731, 0]
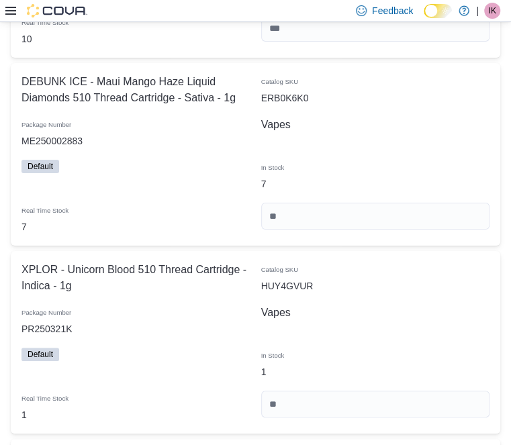
scroll to position [13097, 0]
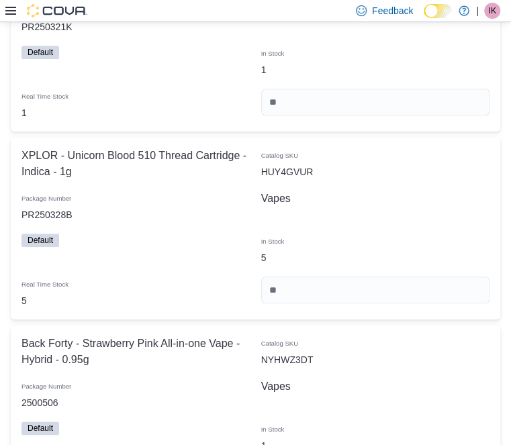
scroll to position [13403, 0]
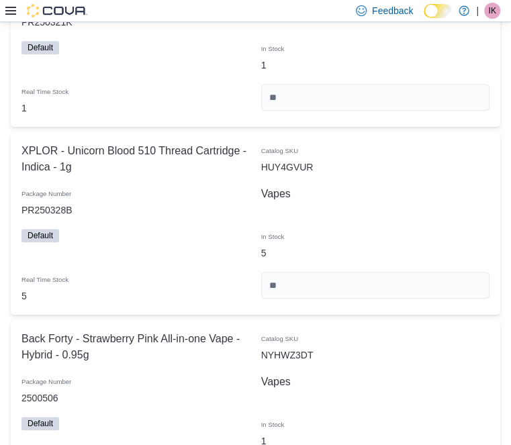
drag, startPoint x: 486, startPoint y: 377, endPoint x: 470, endPoint y: 374, distance: 16.3
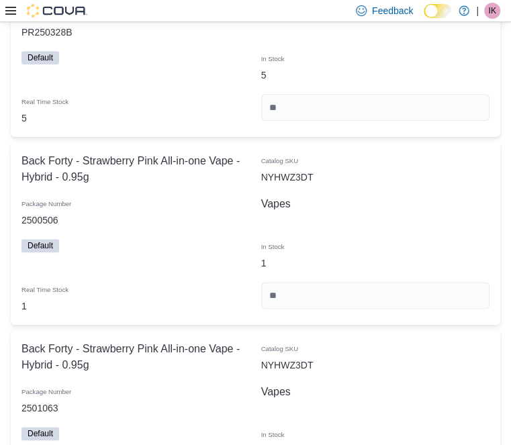
scroll to position [13587, 0]
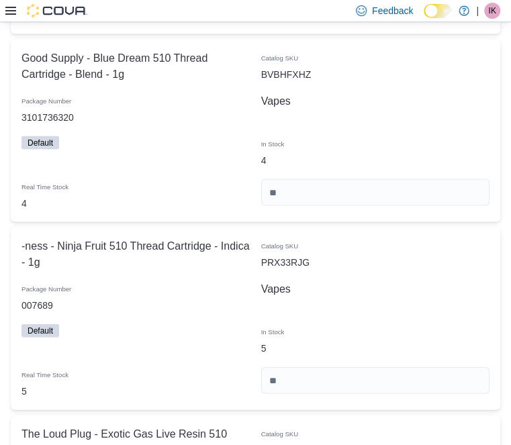
scroll to position [14075, 0]
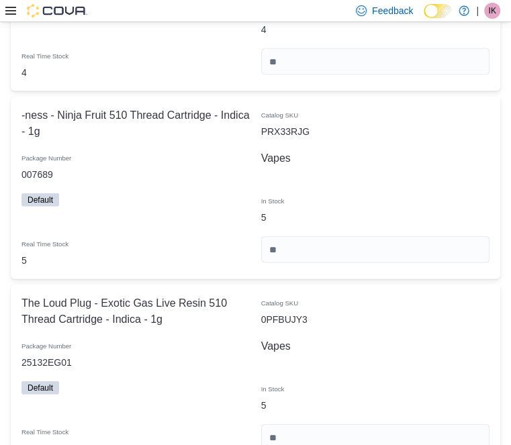
scroll to position [14197, 0]
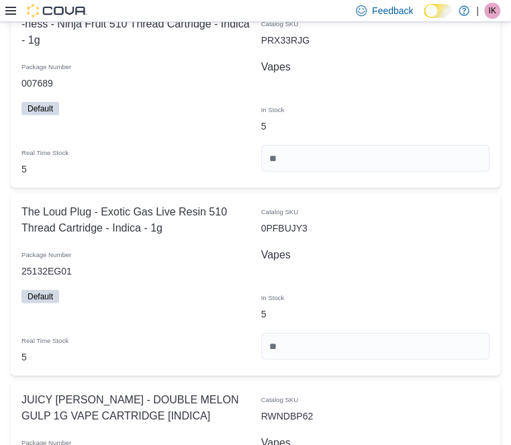
scroll to position [14445, 0]
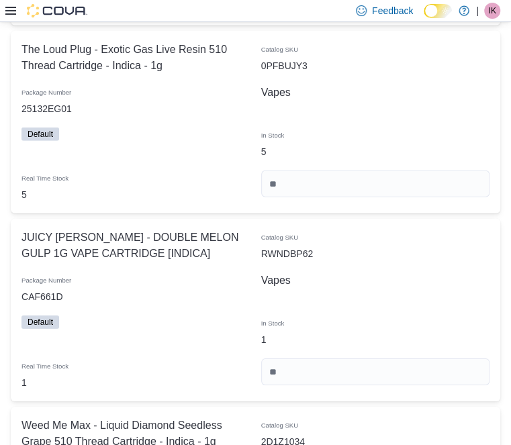
drag, startPoint x: 490, startPoint y: 230, endPoint x: 495, endPoint y: 252, distance: 22.2
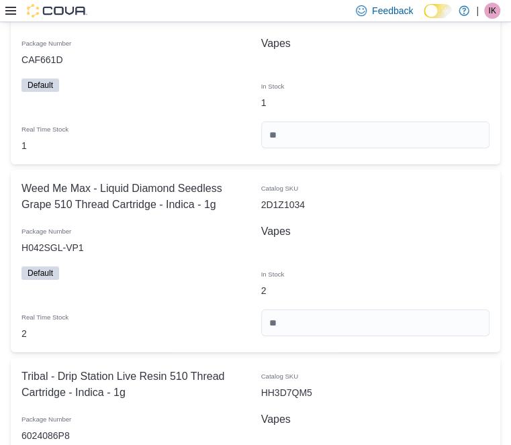
scroll to position [14691, 0]
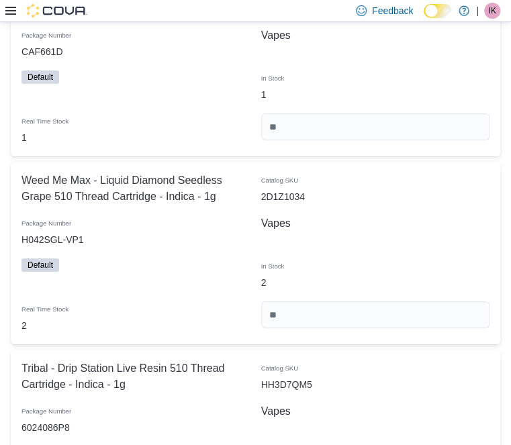
drag, startPoint x: 490, startPoint y: 250, endPoint x: 487, endPoint y: 241, distance: 9.8
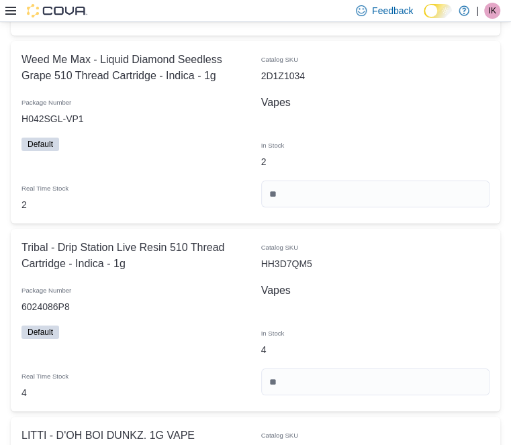
scroll to position [14934, 0]
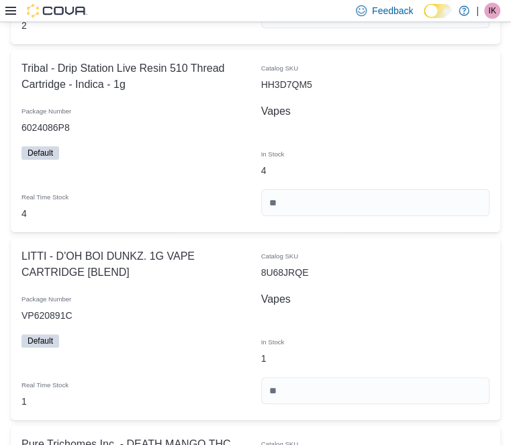
scroll to position [15118, 0]
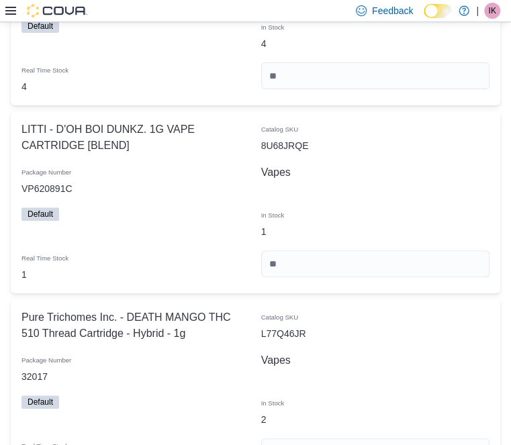
drag, startPoint x: 493, startPoint y: 302, endPoint x: 493, endPoint y: 317, distance: 15.5
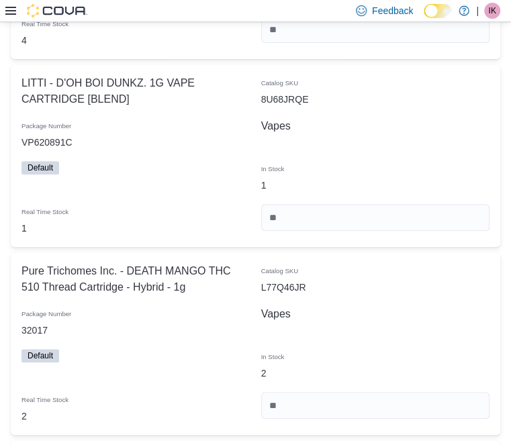
scroll to position [15301, 0]
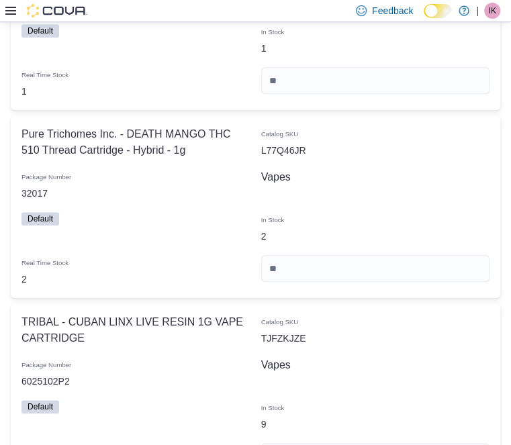
drag, startPoint x: 486, startPoint y: 344, endPoint x: 490, endPoint y: 367, distance: 23.1
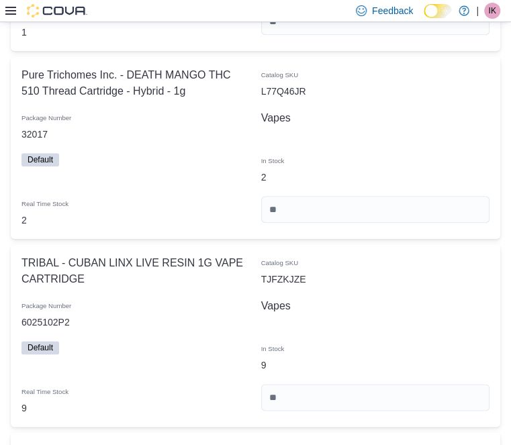
scroll to position [15484, 0]
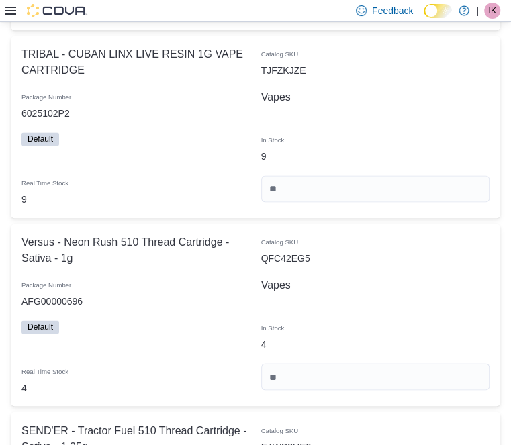
scroll to position [15667, 0]
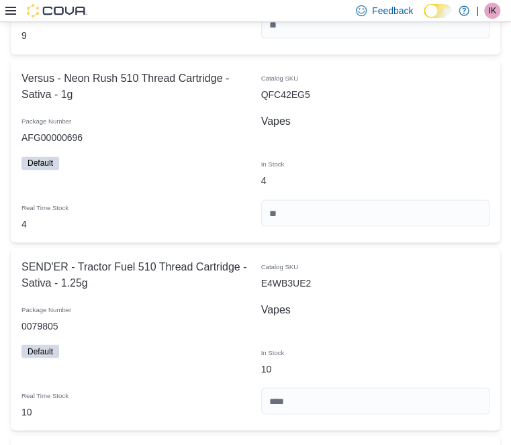
scroll to position [15851, 0]
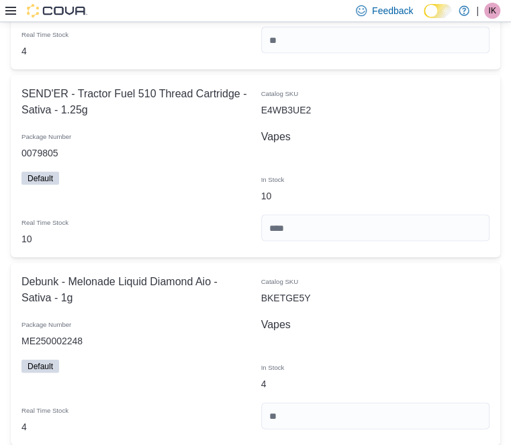
scroll to position [15973, 0]
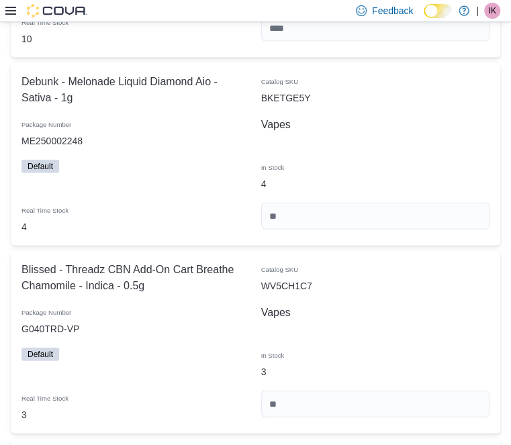
scroll to position [16217, 0]
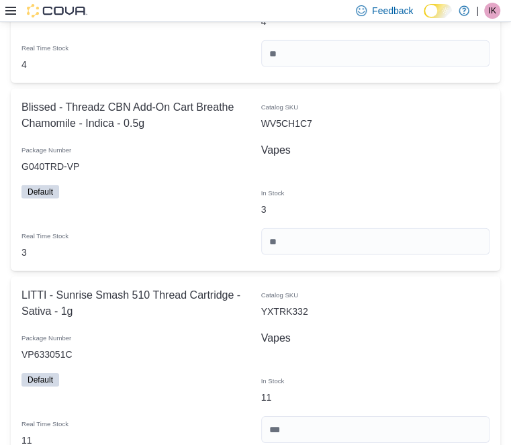
scroll to position [16339, 0]
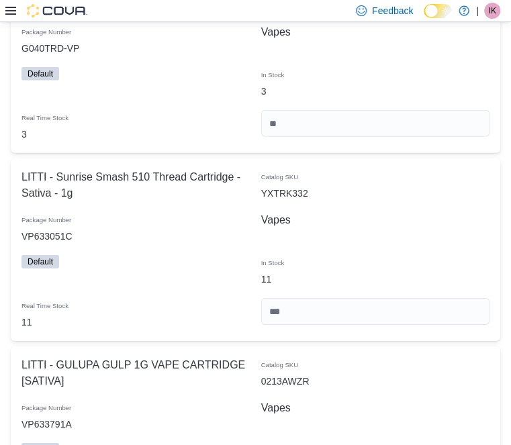
scroll to position [16462, 0]
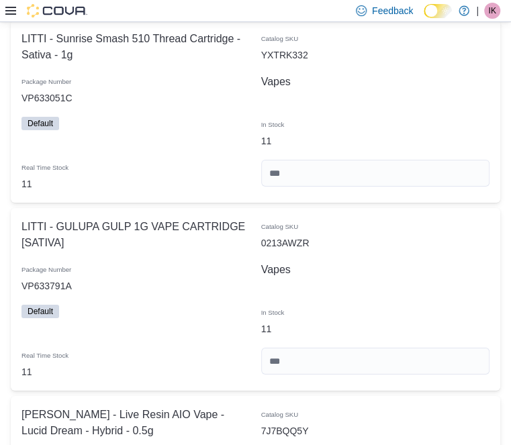
scroll to position [16584, 0]
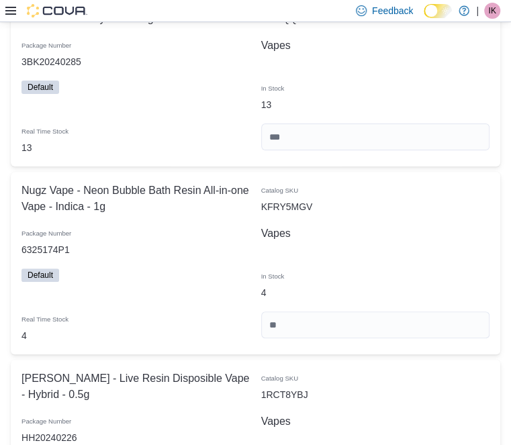
scroll to position [16950, 0]
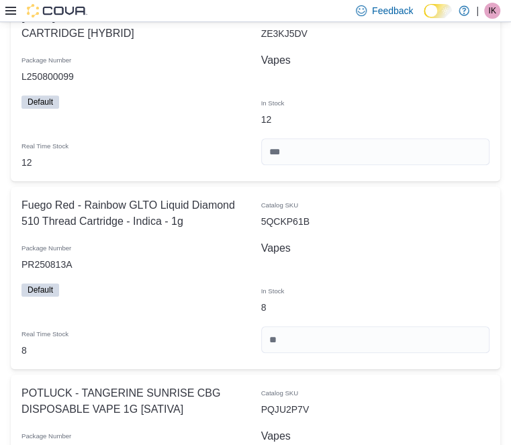
scroll to position [0, 0]
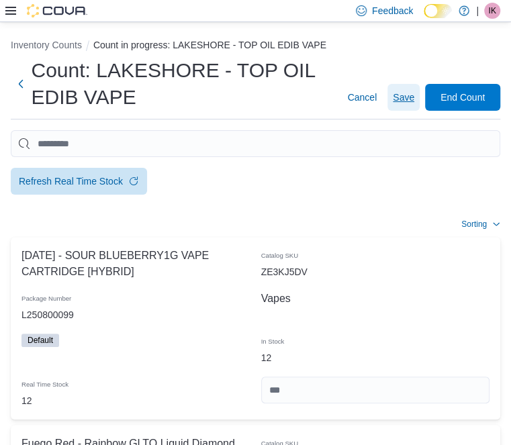
click at [415, 102] on span "Save" at bounding box center [404, 97] width 22 height 13
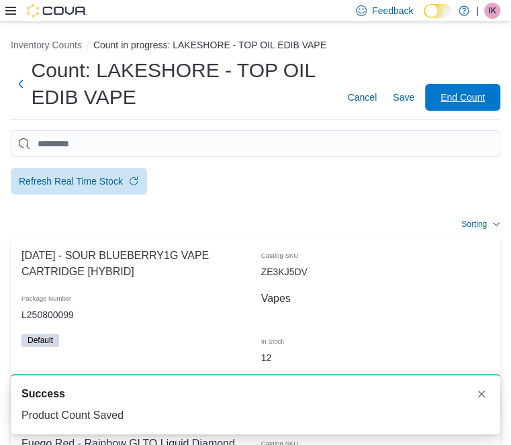
drag, startPoint x: 451, startPoint y: 97, endPoint x: 405, endPoint y: 222, distance: 133.1
click at [452, 97] on span "End Count" at bounding box center [463, 97] width 44 height 13
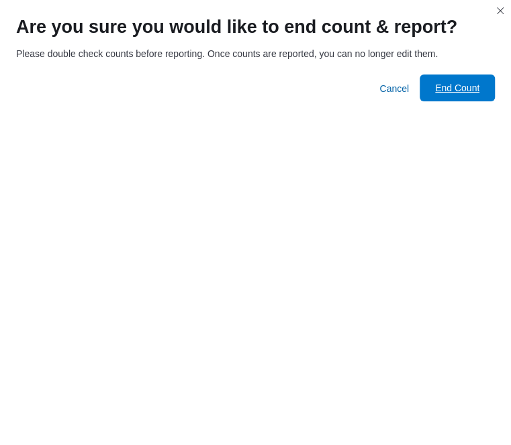
click at [435, 95] on span "End Count" at bounding box center [457, 87] width 44 height 13
